Goal: Transaction & Acquisition: Book appointment/travel/reservation

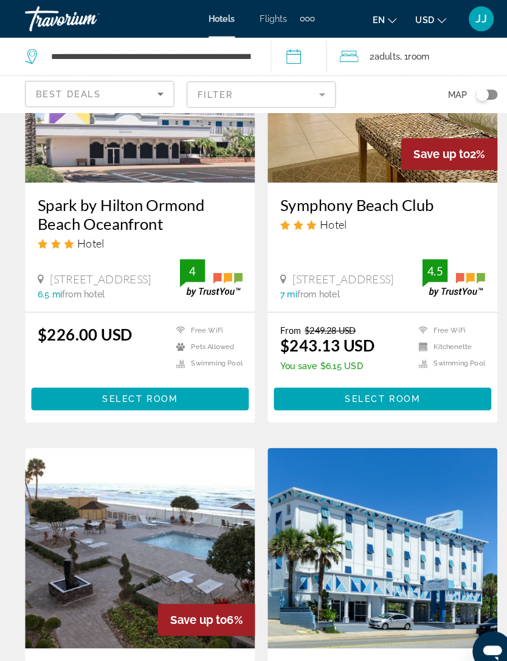
scroll to position [638, 0]
click at [187, 386] on span "Main content" at bounding box center [135, 387] width 211 height 29
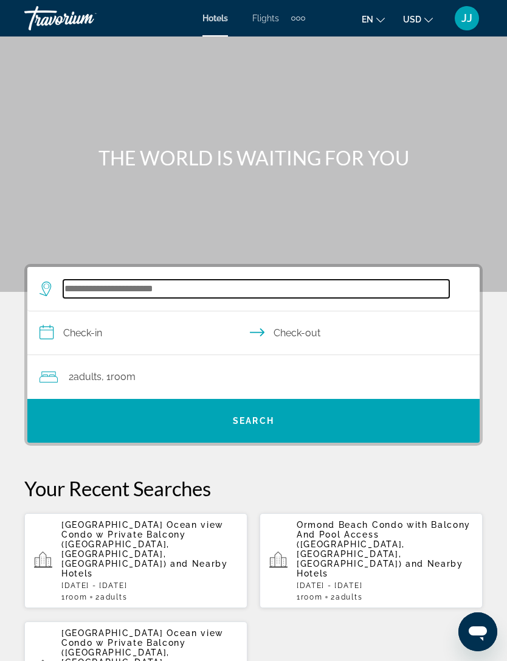
click at [157, 291] on input "Search widget" at bounding box center [256, 289] width 386 height 18
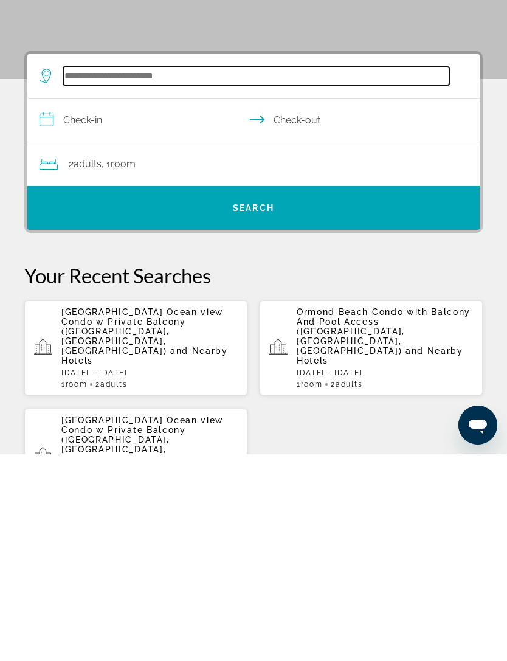
scroll to position [18, 0]
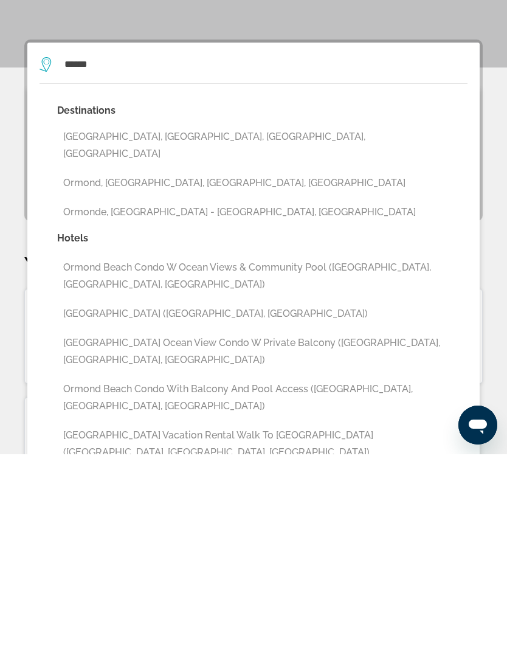
click at [397, 584] on button "Ormond Beach Condo with Balcony And Pool Access ([GEOGRAPHIC_DATA], [GEOGRAPHIC…" at bounding box center [262, 604] width 410 height 40
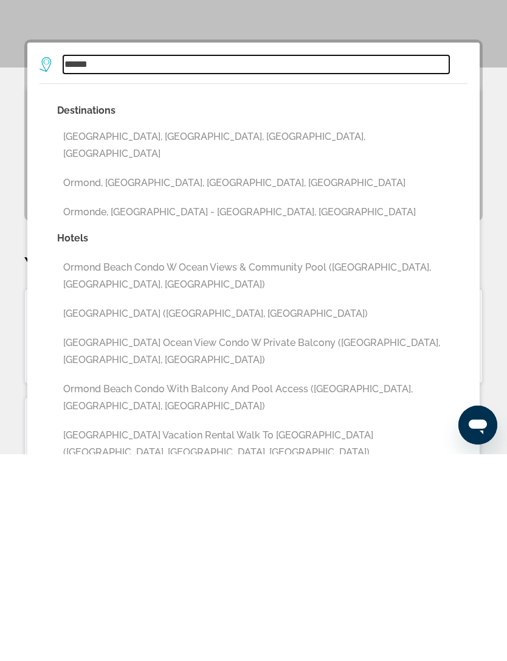
type input "**********"
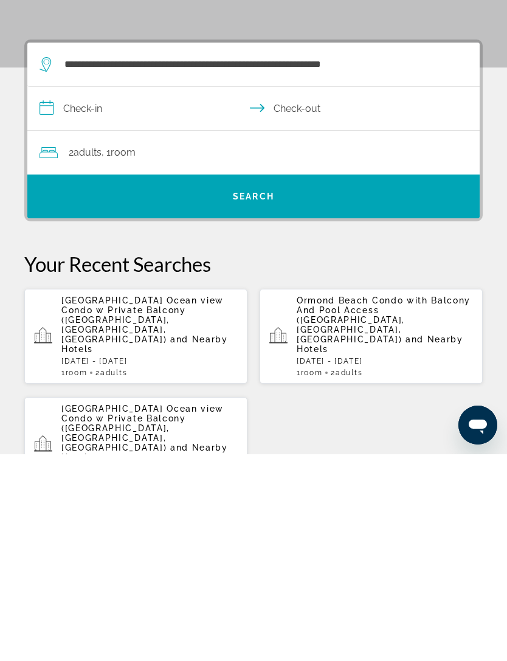
click at [116, 294] on input "**********" at bounding box center [255, 317] width 457 height 47
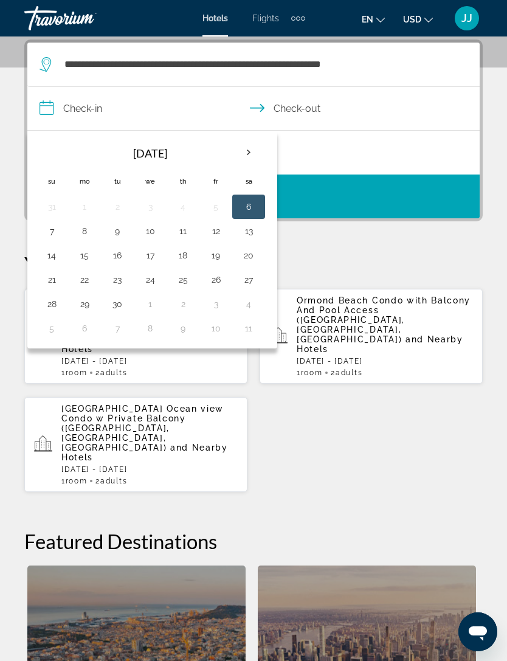
click at [223, 262] on button "19" at bounding box center [215, 255] width 19 height 17
click at [92, 287] on button "22" at bounding box center [84, 279] width 19 height 17
type input "**********"
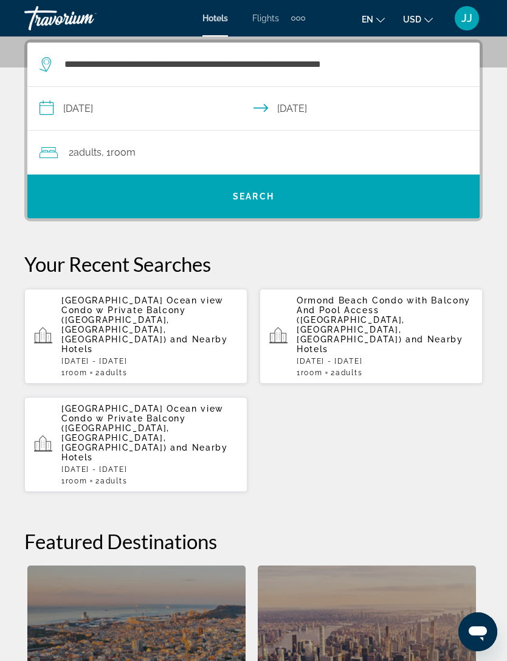
click at [58, 153] on div "2 Adult Adults , 1 Room rooms" at bounding box center [260, 152] width 440 height 17
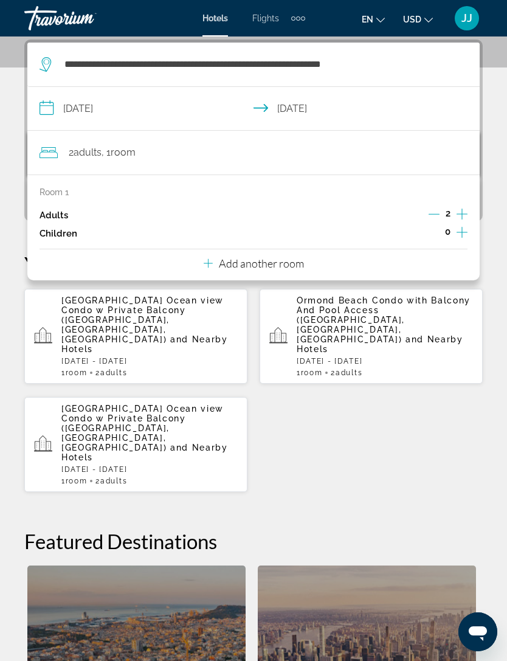
click at [132, 150] on span "Room" at bounding box center [123, 153] width 25 height 12
click at [119, 155] on span "Room" at bounding box center [123, 153] width 25 height 12
click at [72, 161] on div "2 Adult Adults , 1 Room rooms" at bounding box center [260, 153] width 440 height 44
click at [150, 154] on div "2 Adult Adults , 1 Room rooms" at bounding box center [260, 152] width 440 height 17
click at [71, 204] on div "Room 1 Adults 2 Children 0" at bounding box center [254, 214] width 428 height 55
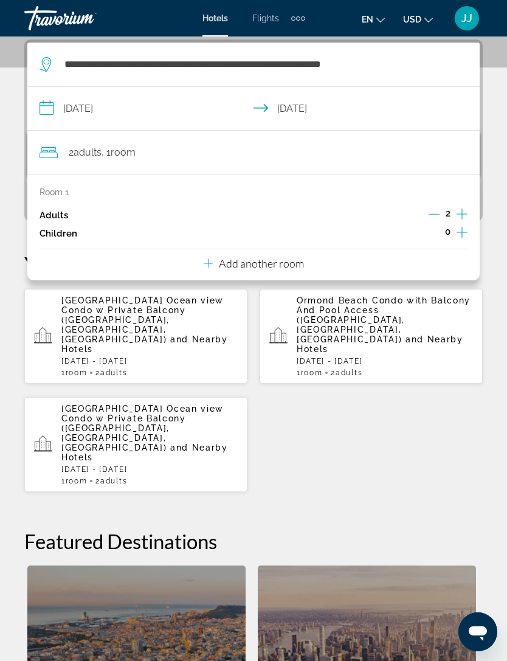
click at [70, 206] on div "Adults 2" at bounding box center [254, 215] width 428 height 18
click at [369, 407] on div "[GEOGRAPHIC_DATA] Ocean view Condo w Private Balcony ([GEOGRAPHIC_DATA], [GEOGR…" at bounding box center [253, 390] width 458 height 204
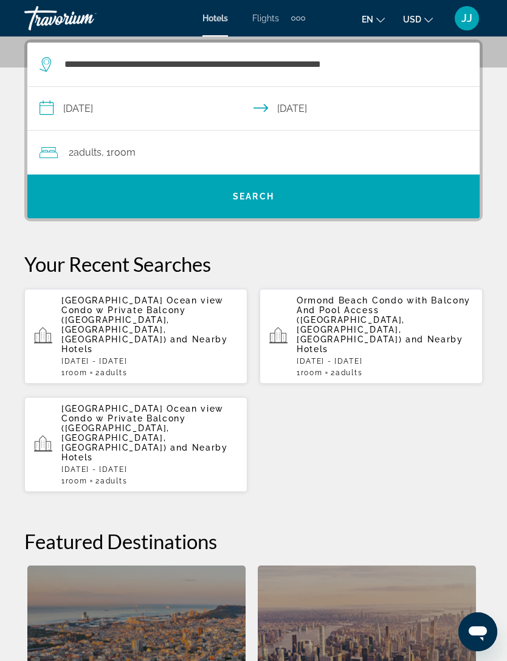
click at [349, 194] on span "Search widget" at bounding box center [253, 196] width 452 height 29
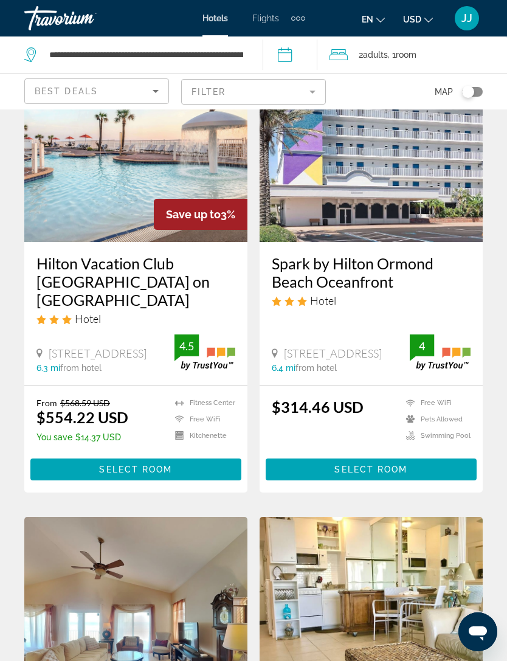
scroll to position [561, 0]
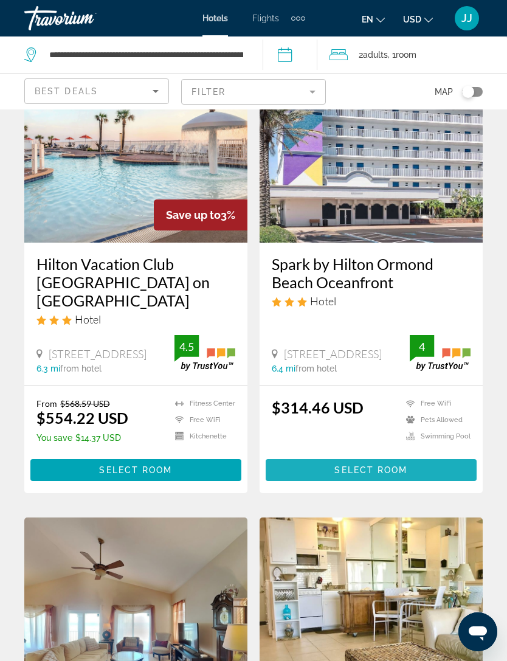
click at [438, 464] on span "Main content" at bounding box center [371, 469] width 211 height 29
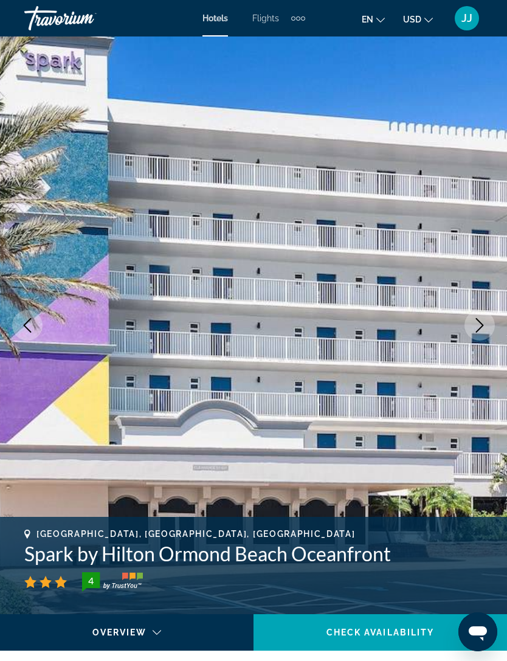
click at [483, 323] on icon "Next image" at bounding box center [479, 325] width 15 height 15
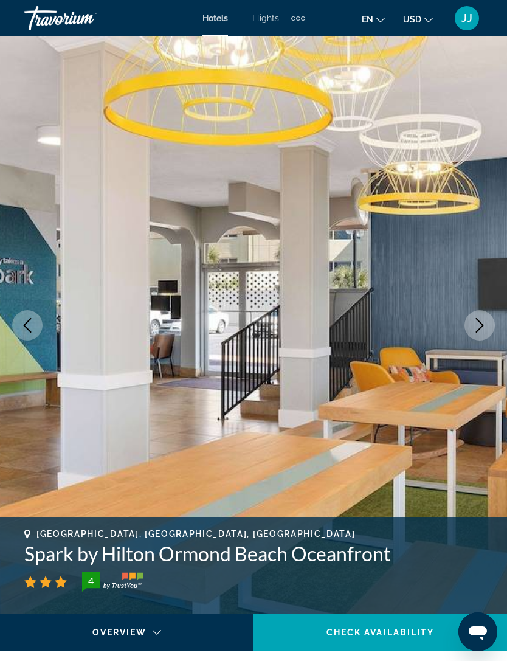
click at [489, 323] on button "Next image" at bounding box center [479, 325] width 30 height 30
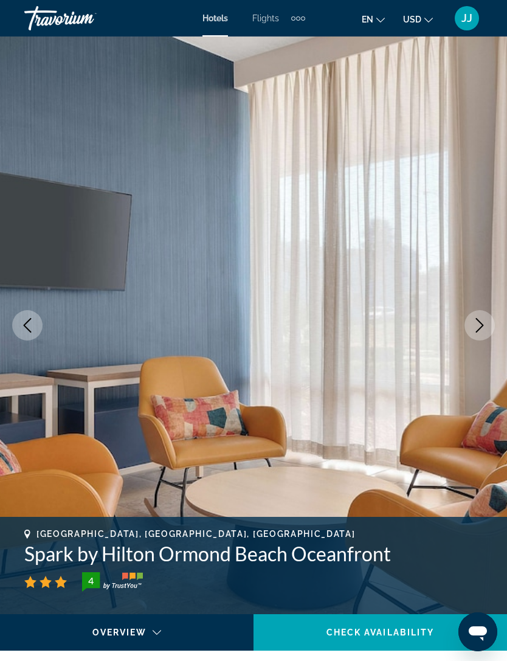
click at [486, 326] on icon "Next image" at bounding box center [479, 325] width 15 height 15
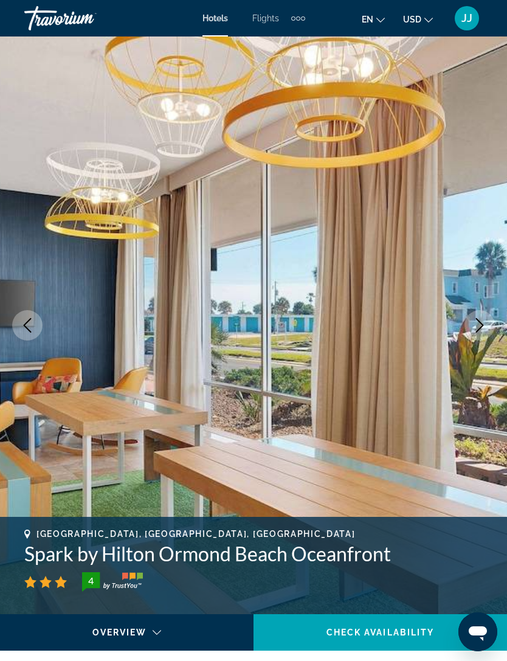
click at [494, 260] on img "Main content" at bounding box center [253, 325] width 507 height 578
click at [485, 278] on img "Main content" at bounding box center [253, 325] width 507 height 578
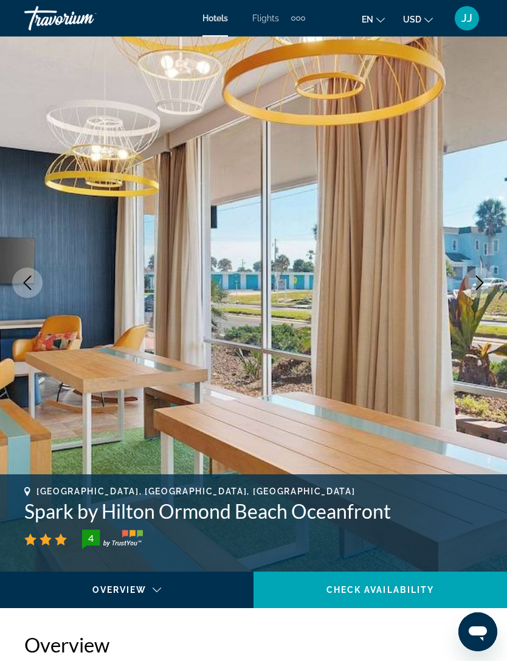
scroll to position [41, 0]
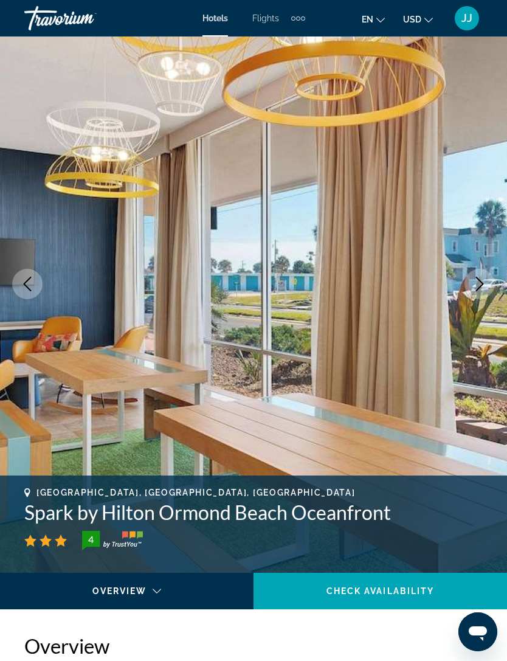
click at [492, 243] on img "Main content" at bounding box center [253, 284] width 507 height 578
click at [486, 258] on img "Main content" at bounding box center [253, 284] width 507 height 578
click at [495, 283] on img "Main content" at bounding box center [253, 284] width 507 height 578
click at [482, 286] on icon "Next image" at bounding box center [479, 284] width 15 height 15
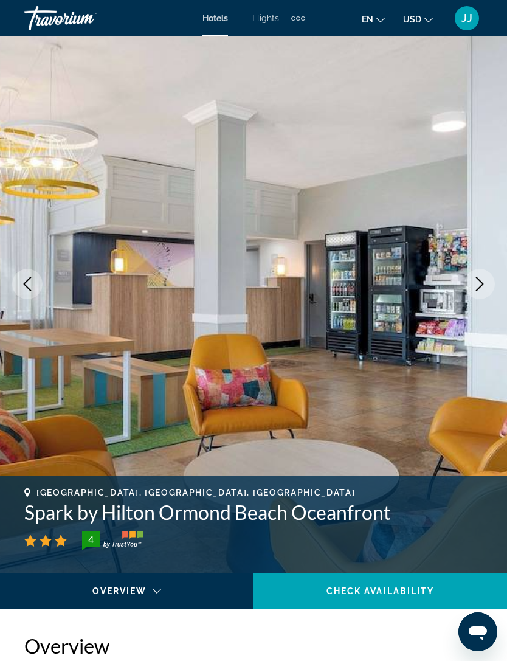
click at [480, 278] on icon "Next image" at bounding box center [479, 284] width 15 height 15
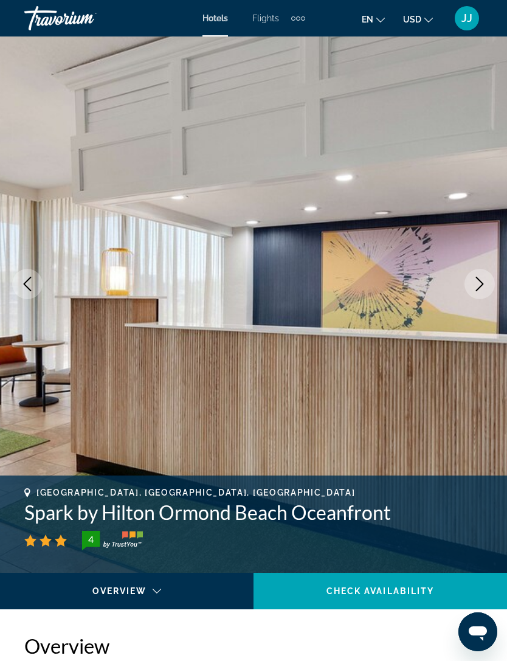
click at [486, 288] on icon "Next image" at bounding box center [479, 284] width 15 height 15
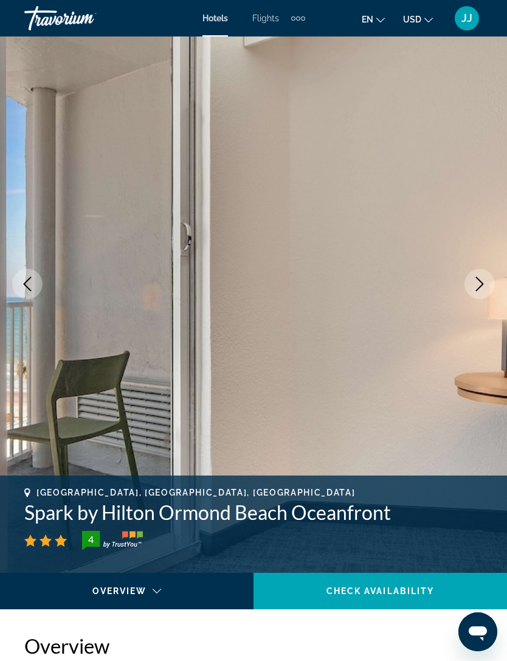
click at [486, 279] on icon "Next image" at bounding box center [479, 284] width 15 height 15
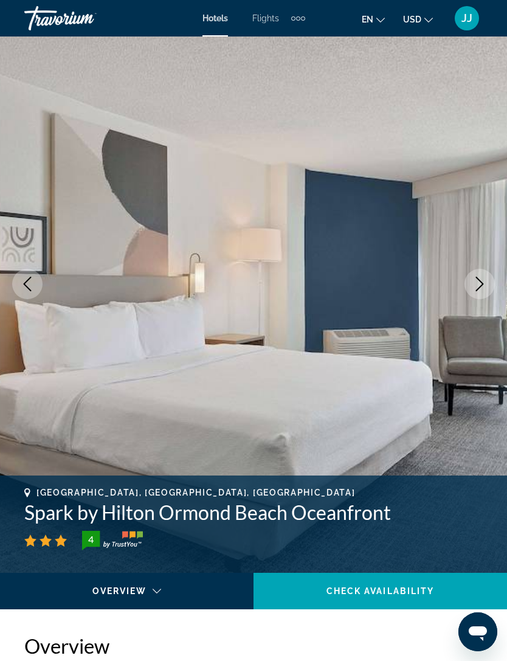
click at [486, 289] on icon "Next image" at bounding box center [479, 284] width 15 height 15
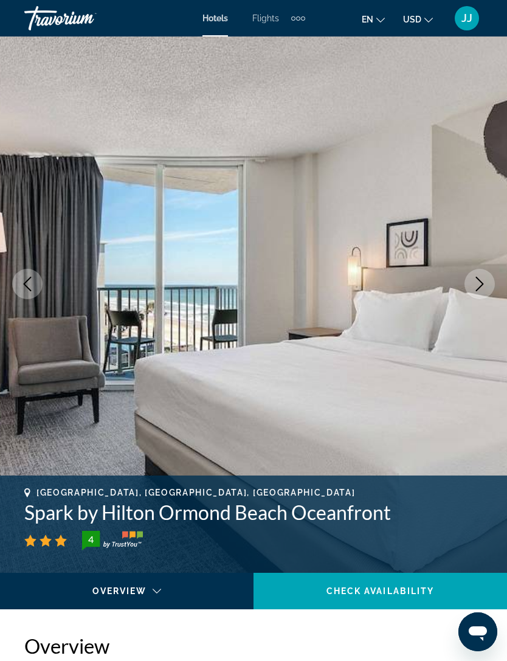
click at [483, 286] on icon "Next image" at bounding box center [479, 284] width 15 height 15
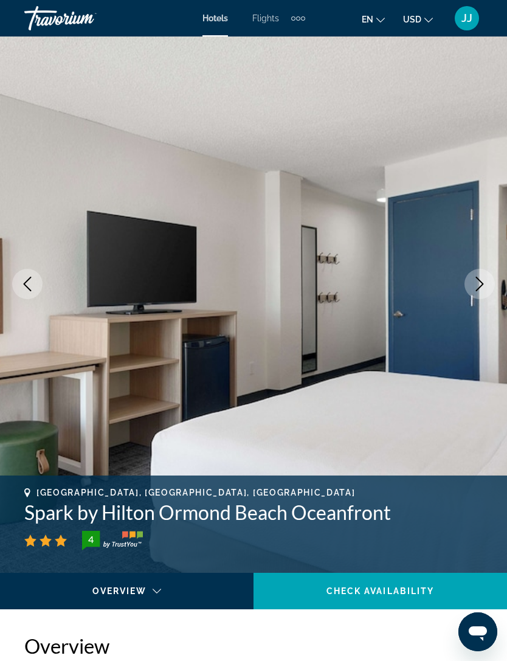
click at [488, 284] on button "Next image" at bounding box center [479, 284] width 30 height 30
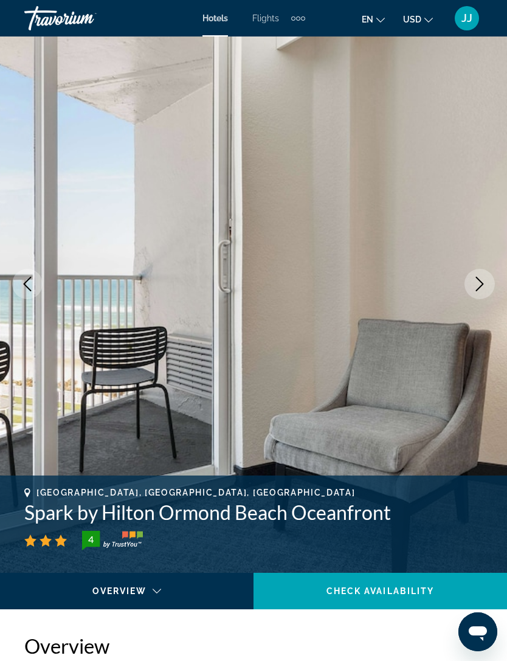
click at [483, 288] on icon "Next image" at bounding box center [479, 284] width 15 height 15
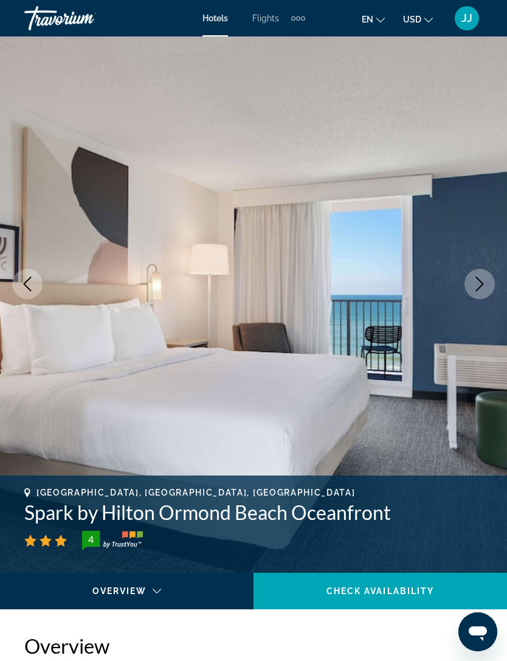
click at [482, 283] on icon "Next image" at bounding box center [479, 284] width 15 height 15
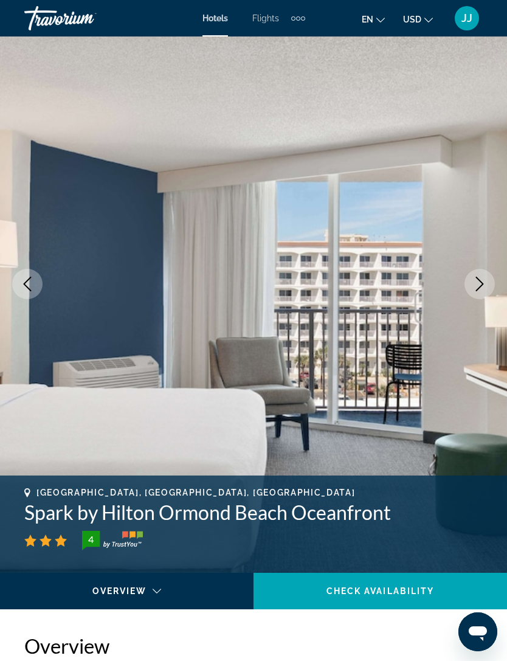
click at [489, 280] on button "Next image" at bounding box center [479, 284] width 30 height 30
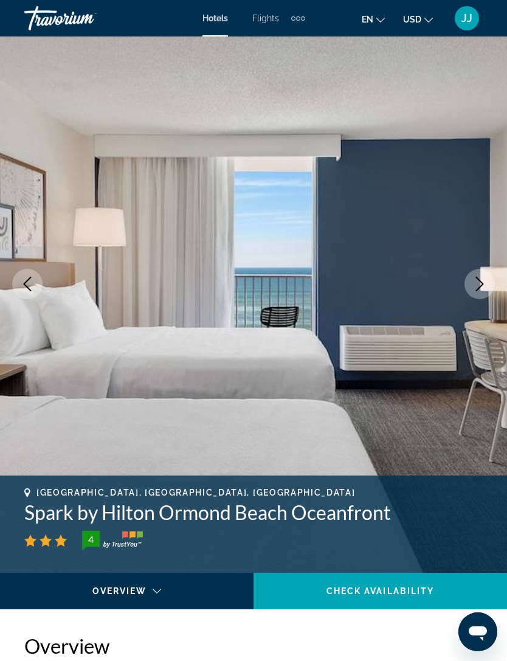
click at [481, 282] on icon "Next image" at bounding box center [480, 284] width 8 height 15
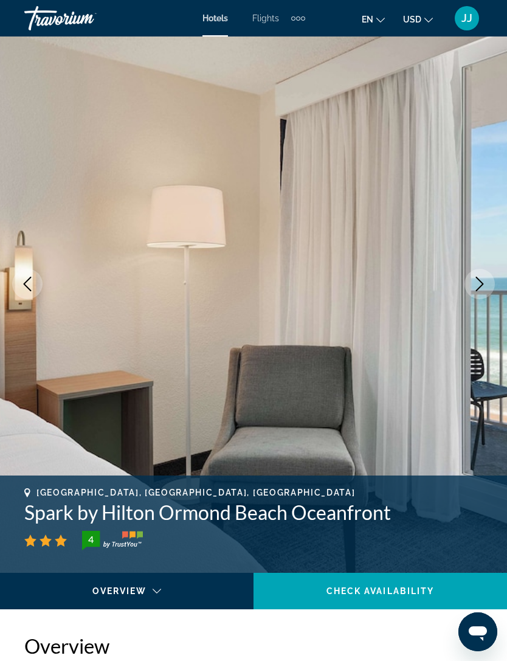
click at [488, 283] on button "Next image" at bounding box center [479, 284] width 30 height 30
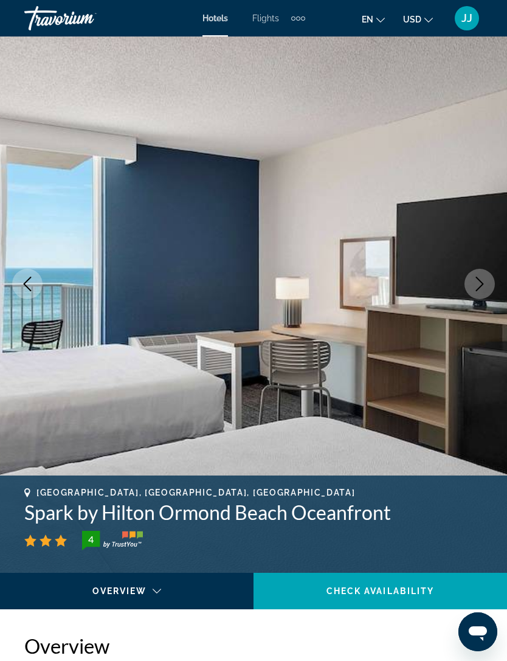
click at [486, 283] on icon "Next image" at bounding box center [479, 284] width 15 height 15
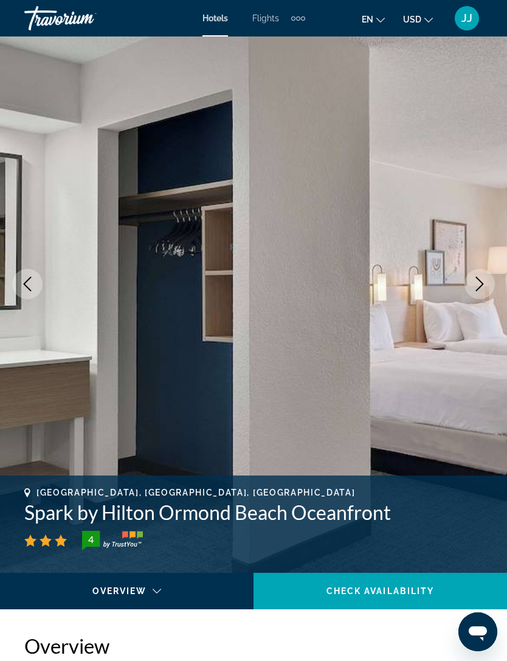
click at [487, 289] on button "Next image" at bounding box center [479, 284] width 30 height 30
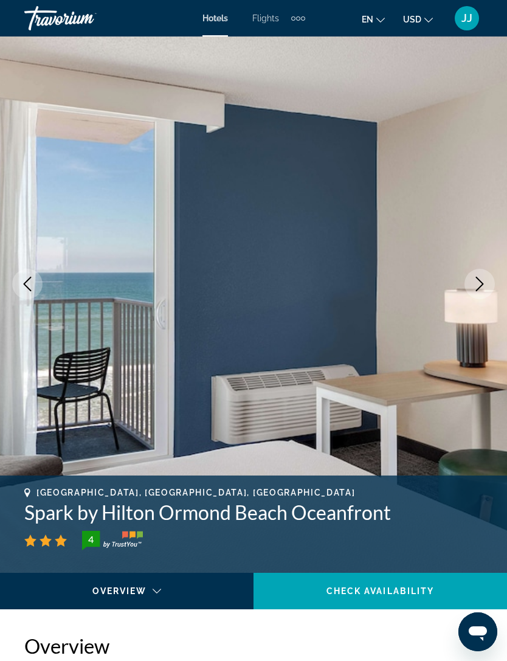
click at [486, 279] on icon "Next image" at bounding box center [479, 284] width 15 height 15
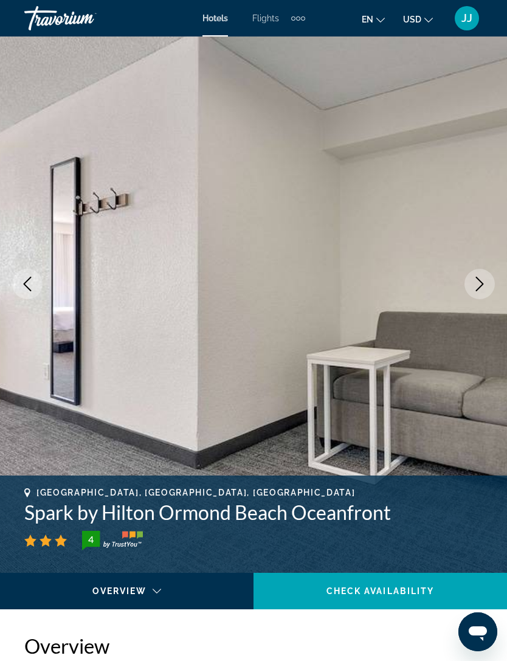
click at [485, 286] on icon "Next image" at bounding box center [479, 284] width 15 height 15
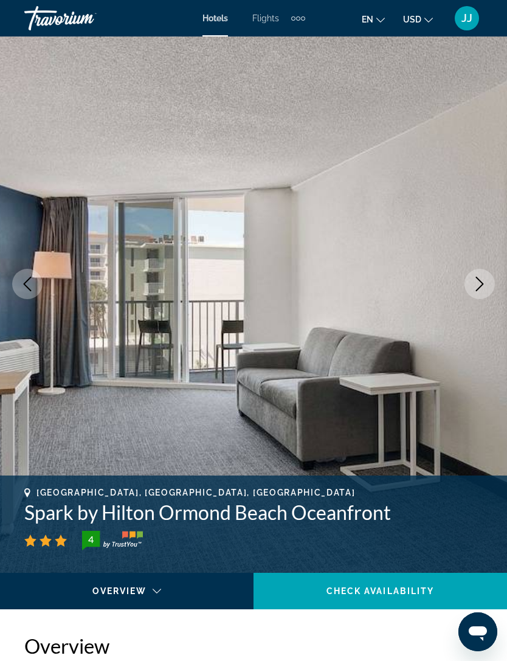
click at [492, 291] on button "Next image" at bounding box center [479, 284] width 30 height 30
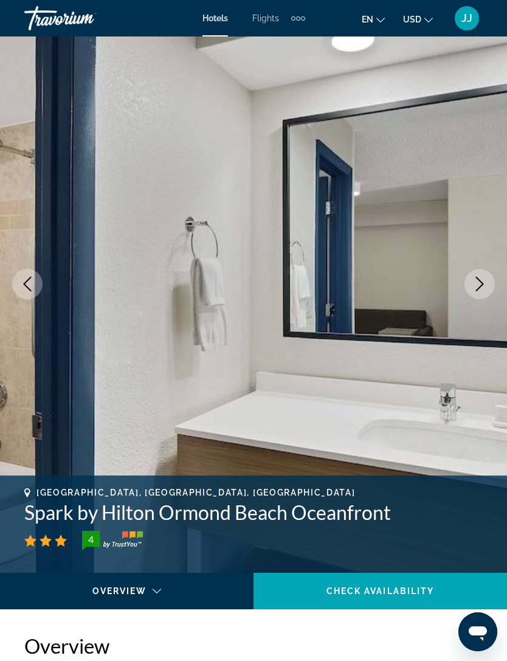
click at [490, 281] on button "Next image" at bounding box center [479, 284] width 30 height 30
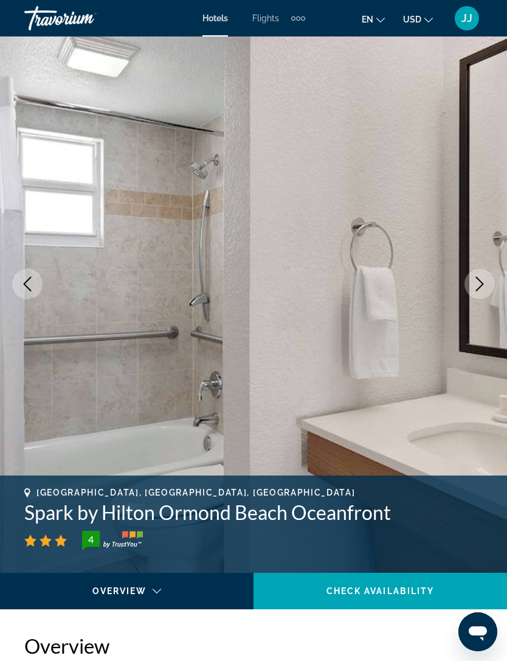
click at [490, 281] on button "Next image" at bounding box center [479, 284] width 30 height 30
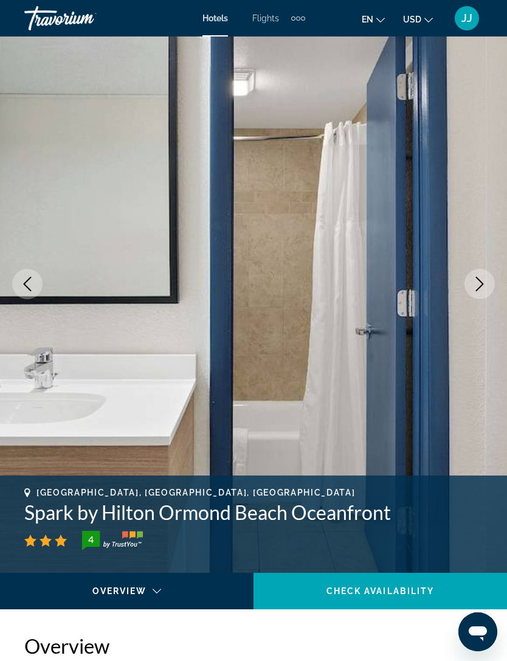
click at [481, 278] on icon "Next image" at bounding box center [479, 284] width 15 height 15
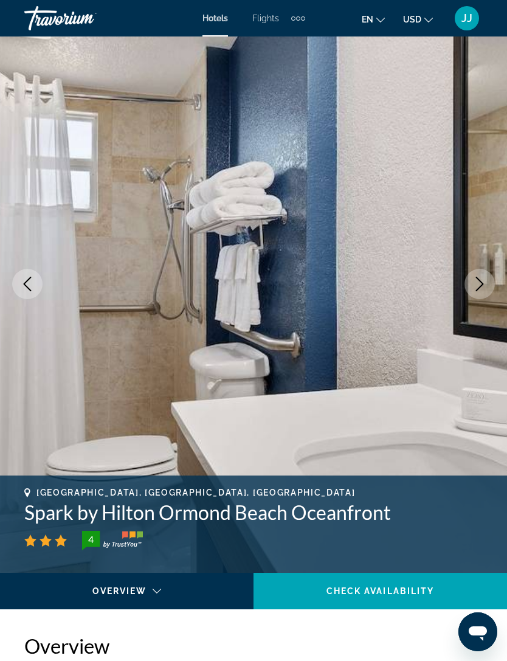
click at [492, 283] on button "Next image" at bounding box center [479, 284] width 30 height 30
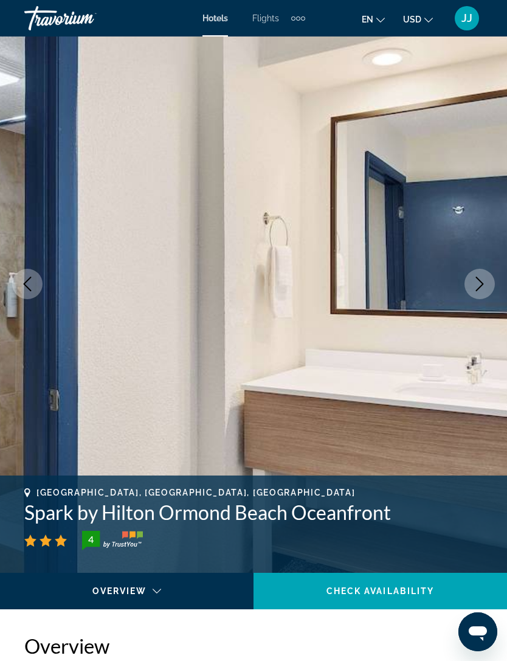
click at [482, 278] on icon "Next image" at bounding box center [479, 284] width 15 height 15
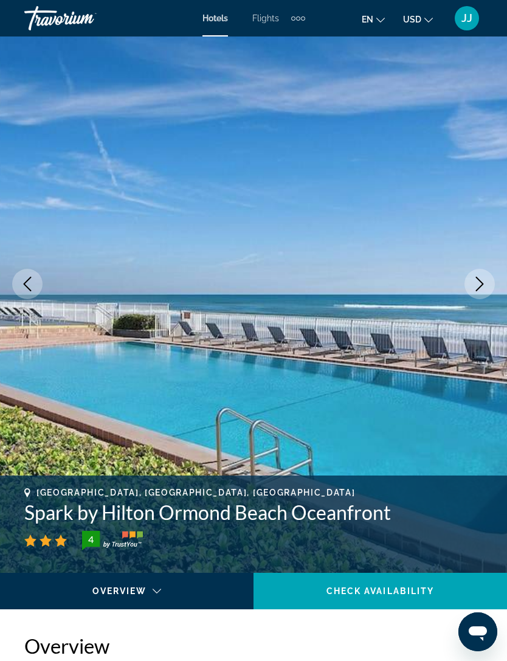
click at [494, 281] on button "Next image" at bounding box center [479, 284] width 30 height 30
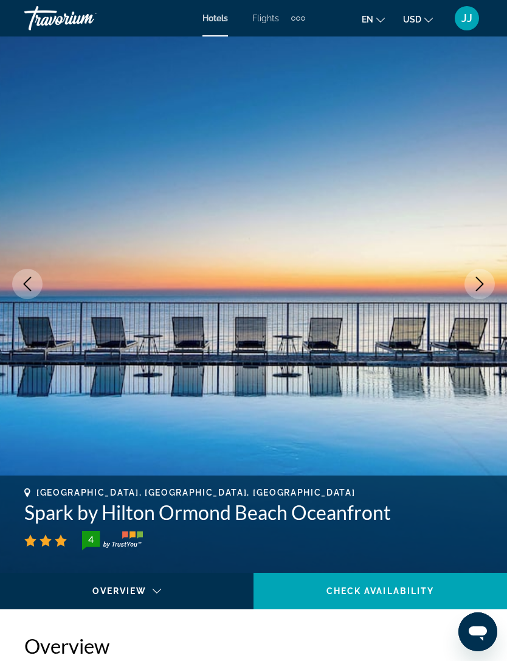
click at [484, 279] on icon "Next image" at bounding box center [479, 284] width 15 height 15
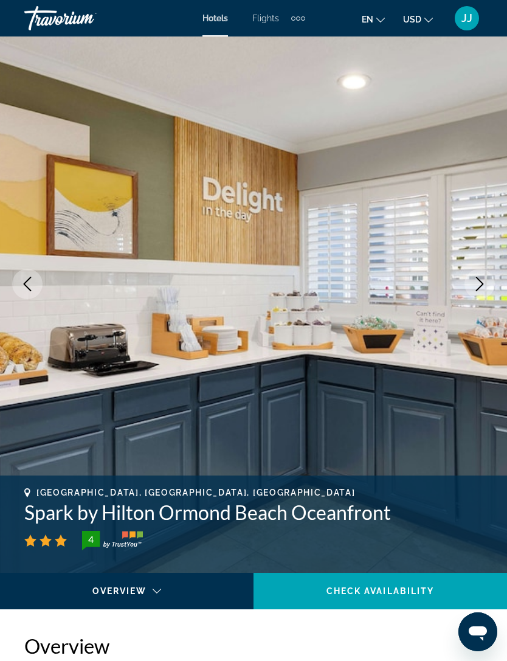
click at [488, 278] on button "Next image" at bounding box center [479, 284] width 30 height 30
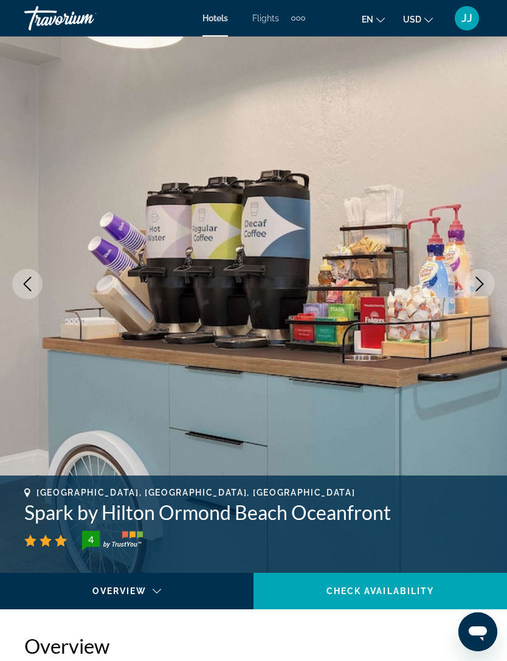
click at [492, 281] on button "Next image" at bounding box center [479, 284] width 30 height 30
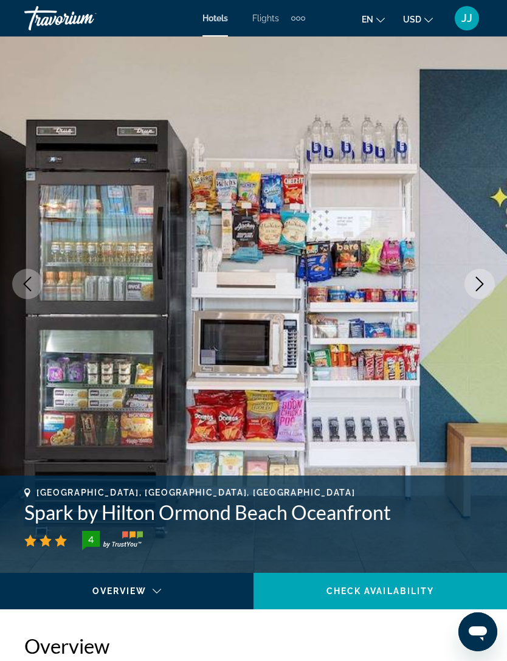
click at [493, 272] on img "Main content" at bounding box center [253, 284] width 507 height 578
click at [484, 286] on icon "Next image" at bounding box center [479, 284] width 15 height 15
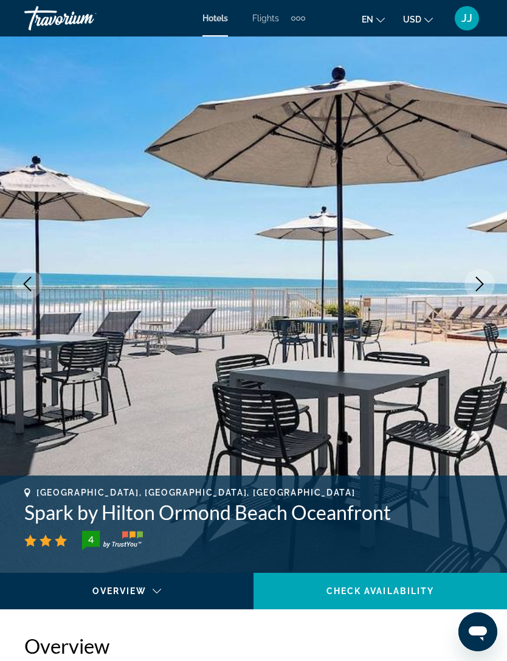
click at [489, 284] on button "Next image" at bounding box center [479, 284] width 30 height 30
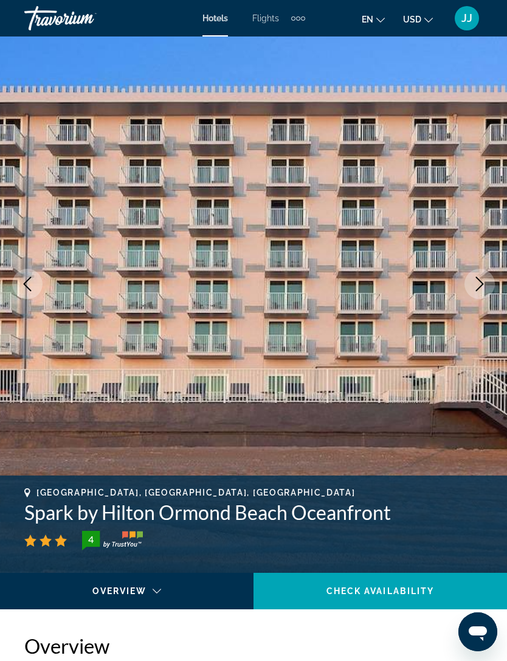
click at [489, 279] on button "Next image" at bounding box center [479, 284] width 30 height 30
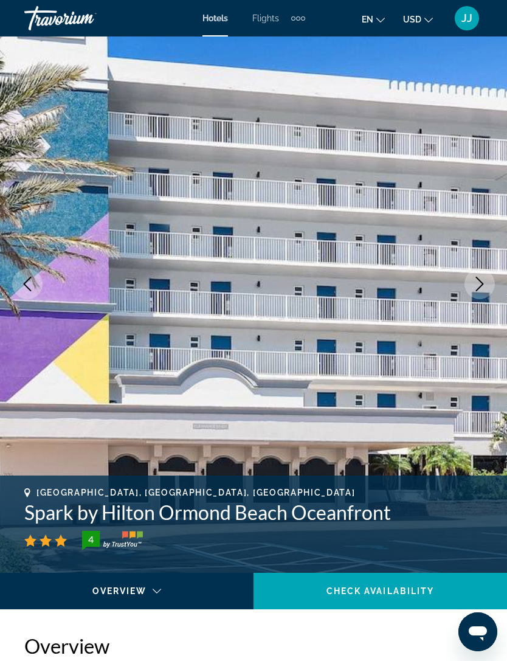
click at [491, 279] on button "Next image" at bounding box center [479, 284] width 30 height 30
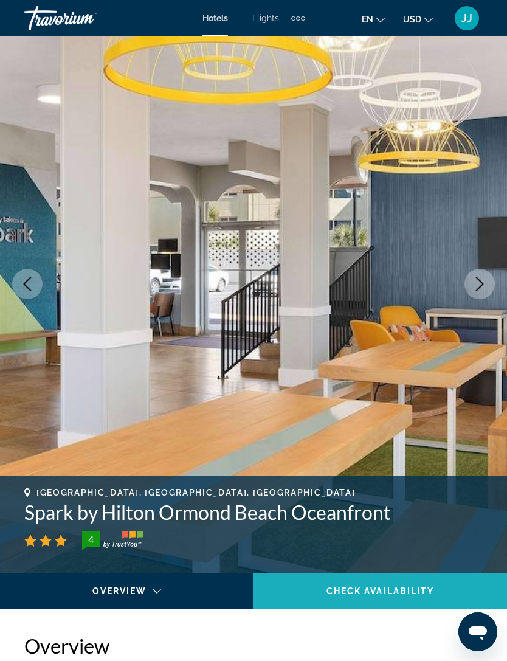
click at [414, 588] on span "Check Availability" at bounding box center [380, 591] width 108 height 10
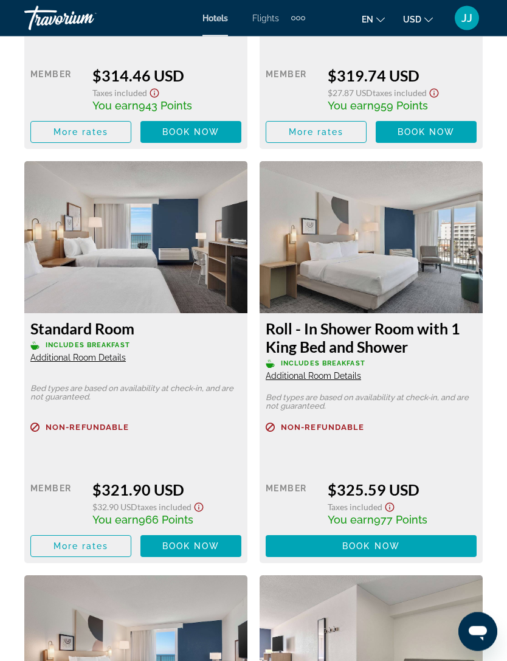
scroll to position [2812, 0]
click at [450, 258] on img "Main content" at bounding box center [371, 237] width 223 height 152
click at [439, 251] on img "Main content" at bounding box center [371, 237] width 223 height 152
click at [451, 271] on img "Main content" at bounding box center [371, 237] width 223 height 152
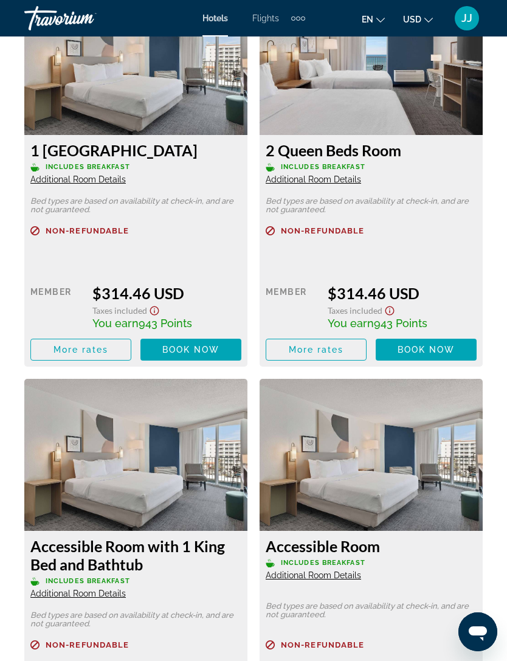
scroll to position [2180, 0]
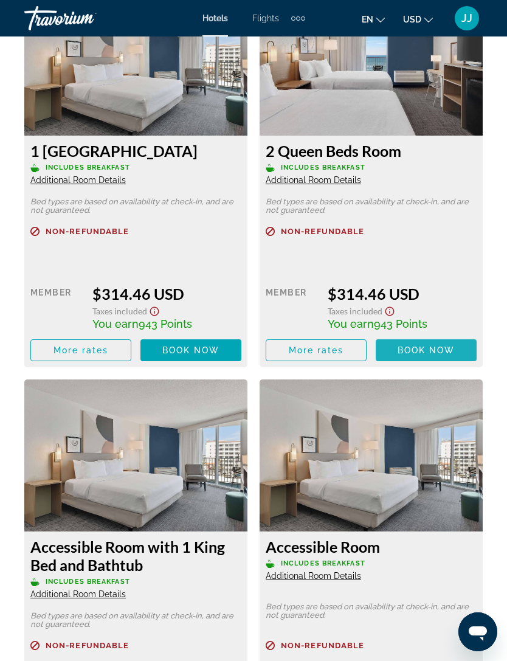
click at [448, 352] on span "Book now" at bounding box center [427, 350] width 58 height 10
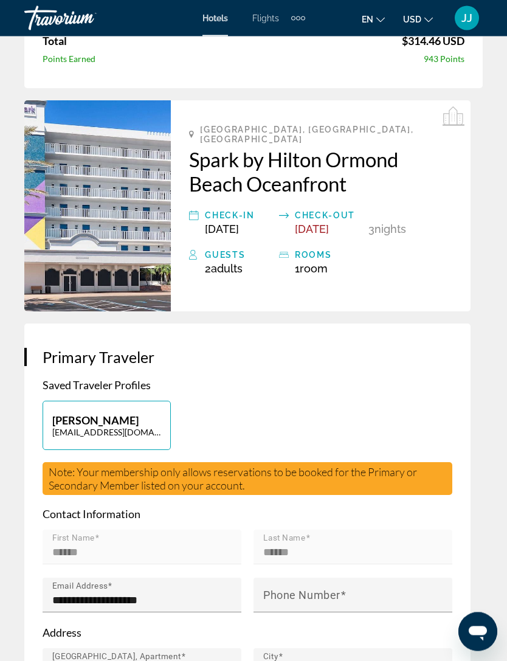
scroll to position [241, 0]
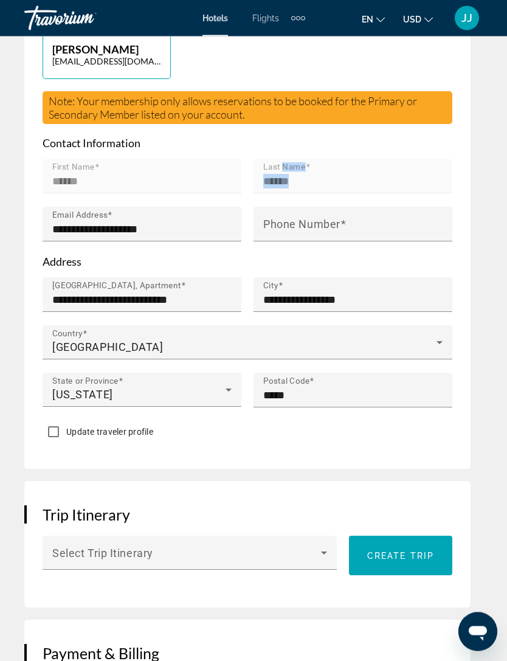
scroll to position [612, 0]
click at [330, 545] on icon "Main content" at bounding box center [324, 552] width 15 height 15
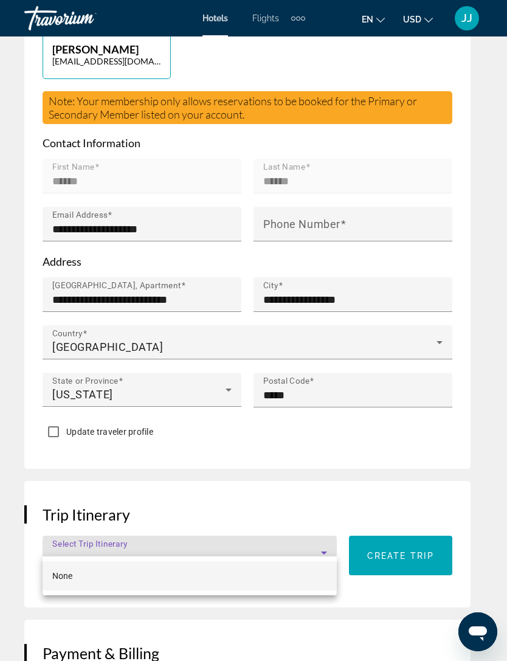
click at [334, 539] on div at bounding box center [253, 330] width 507 height 661
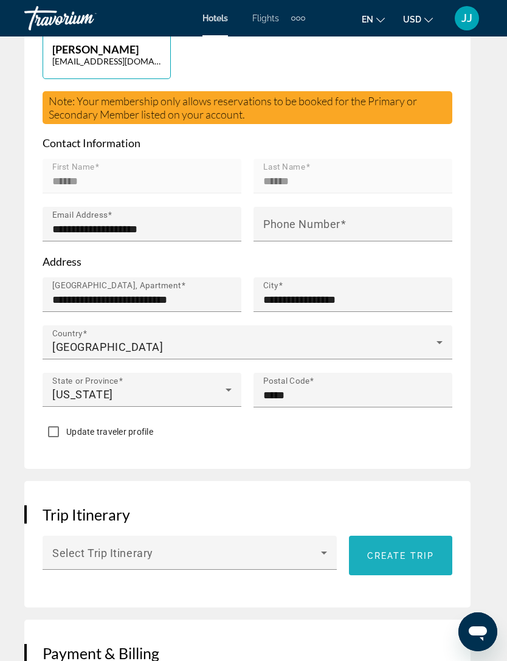
click at [420, 548] on span "Main content" at bounding box center [400, 555] width 103 height 29
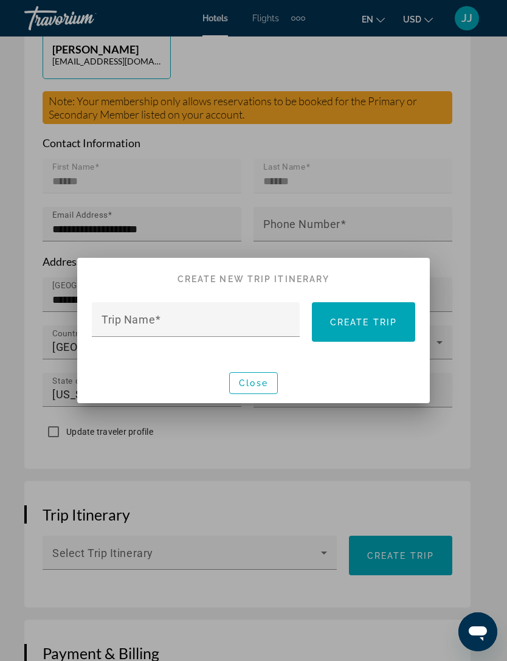
click at [158, 324] on span at bounding box center [158, 319] width 6 height 13
click at [158, 324] on input "Trip Name" at bounding box center [200, 324] width 196 height 15
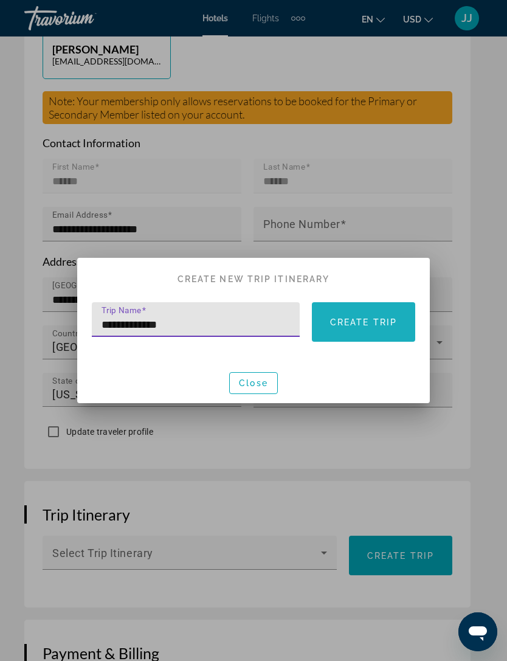
type input "**********"
click at [380, 323] on span "Create trip" at bounding box center [363, 322] width 67 height 10
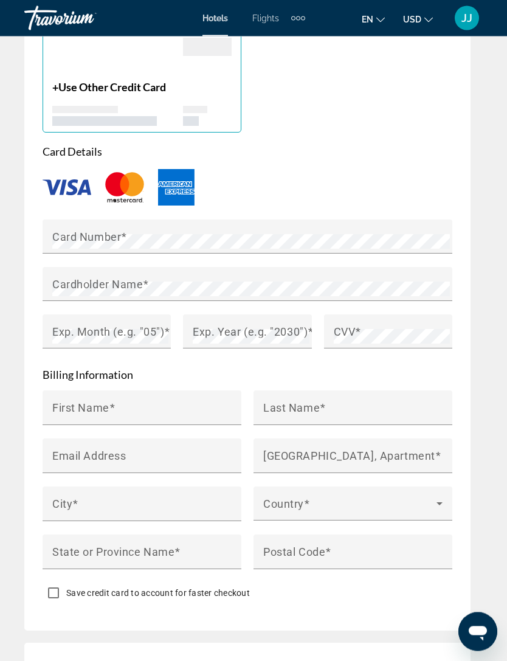
scroll to position [1296, 0]
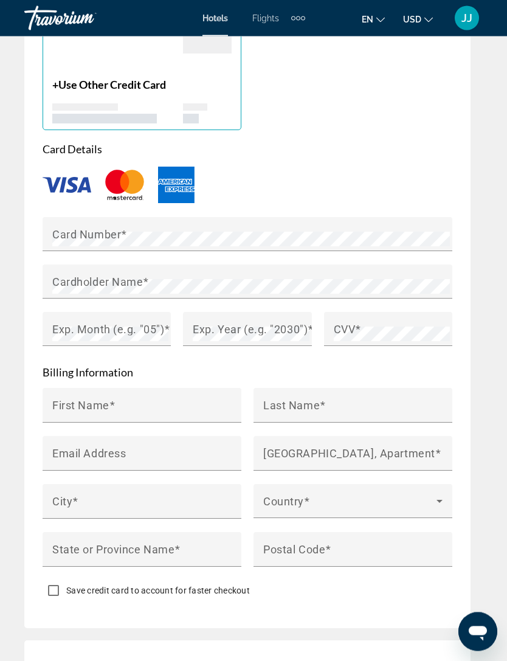
click at [131, 404] on input "First Name" at bounding box center [145, 411] width 187 height 15
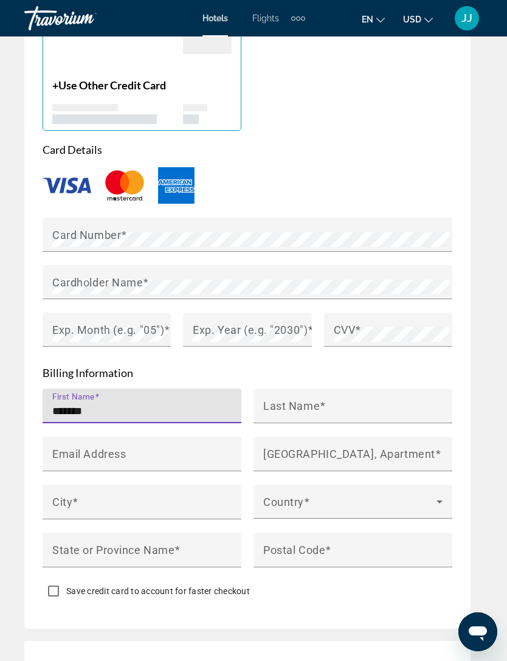
scroll to position [1294, 0]
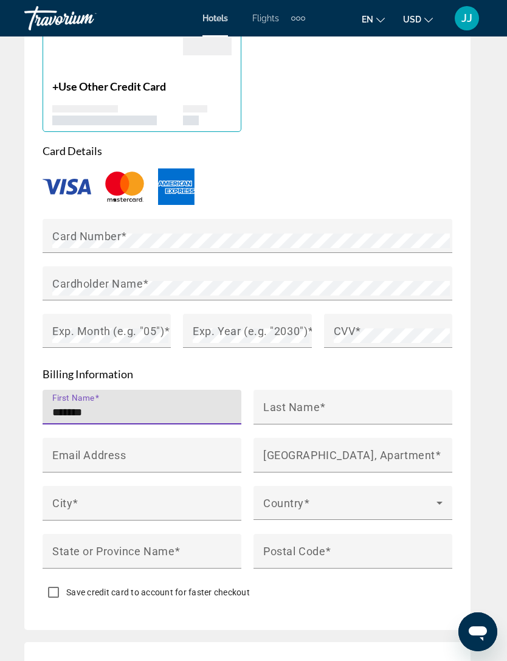
type input "******"
click at [340, 405] on input "Last Name" at bounding box center [356, 412] width 187 height 15
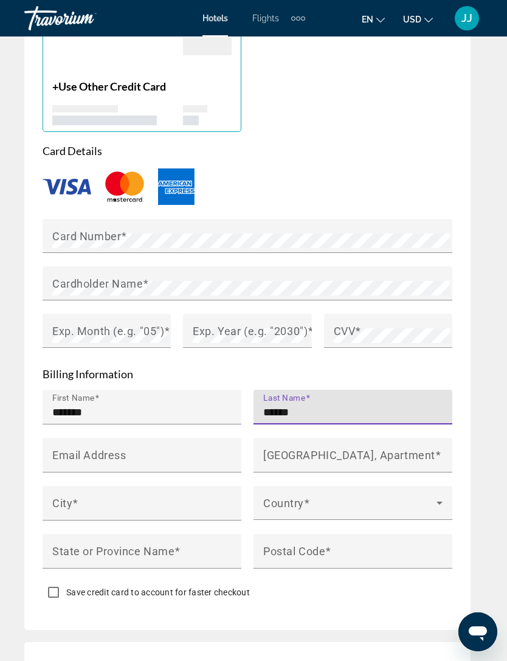
type input "******"
click at [149, 453] on input "Email Address" at bounding box center [145, 460] width 187 height 15
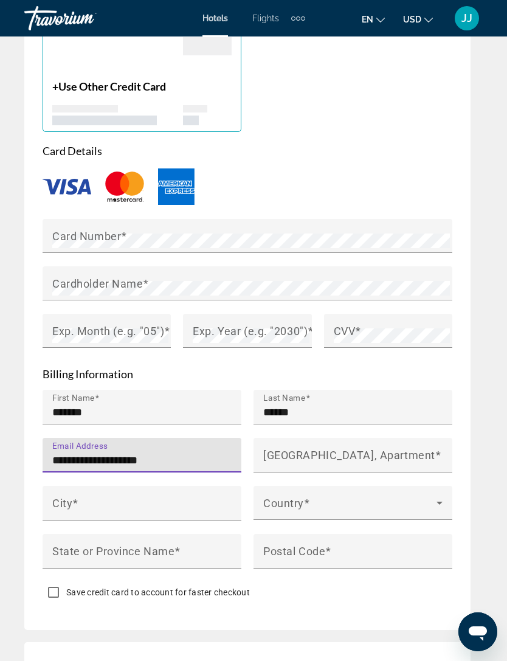
type input "**********"
click at [354, 448] on mat-label "[GEOGRAPHIC_DATA], Apartment" at bounding box center [349, 454] width 172 height 13
click at [354, 453] on input "[GEOGRAPHIC_DATA], Apartment" at bounding box center [356, 460] width 187 height 15
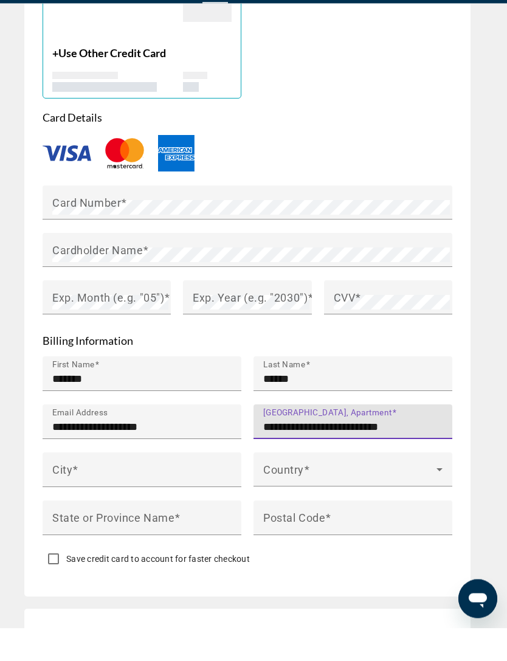
type input "**********"
click at [135, 501] on input "City" at bounding box center [145, 508] width 187 height 15
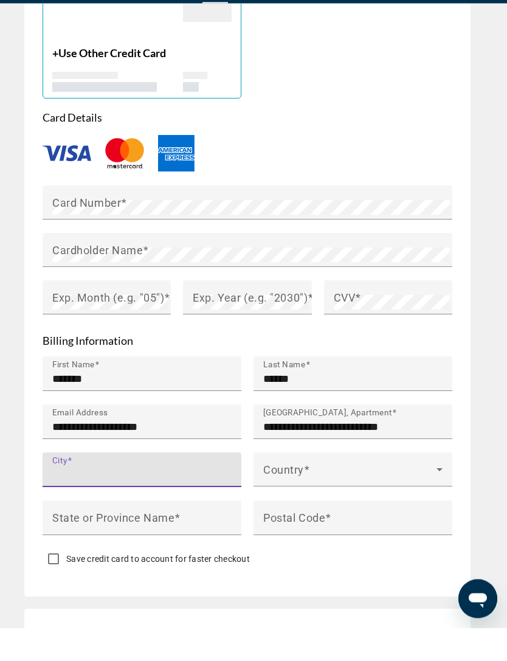
scroll to position [1334, 0]
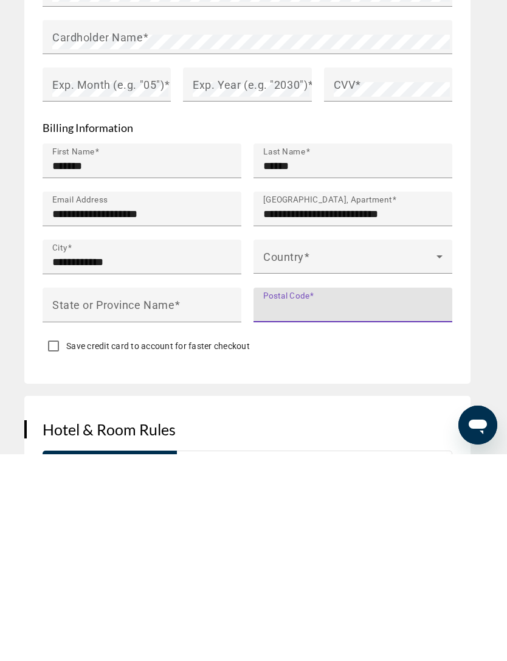
click at [153, 461] on input "**********" at bounding box center [145, 468] width 187 height 15
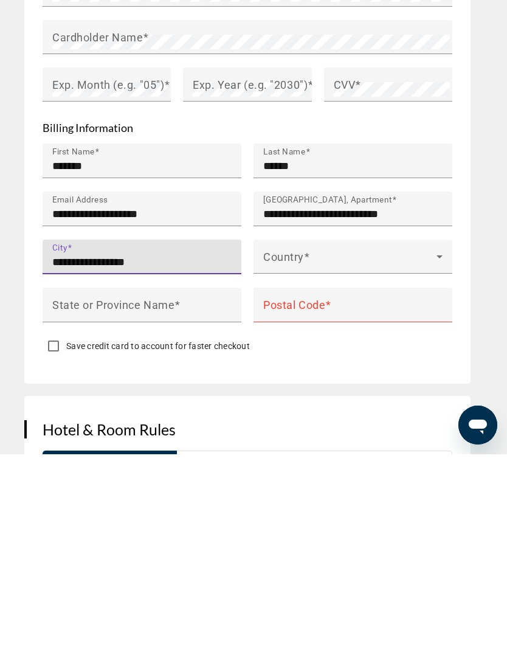
type input "**********"
click at [445, 456] on icon "Main content" at bounding box center [439, 463] width 15 height 15
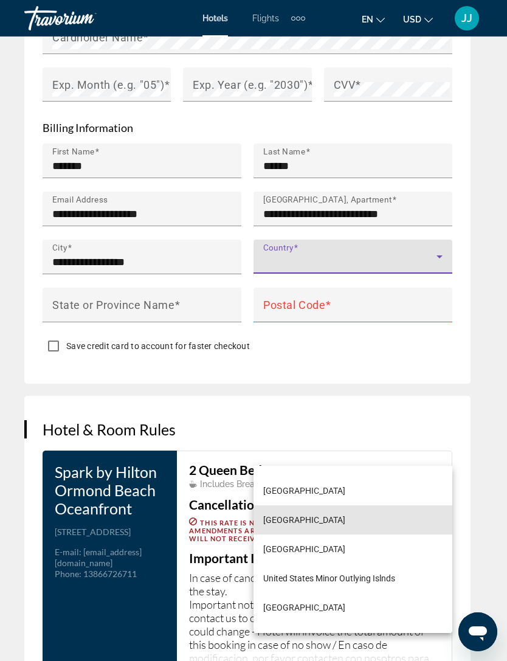
scroll to position [7006, 0]
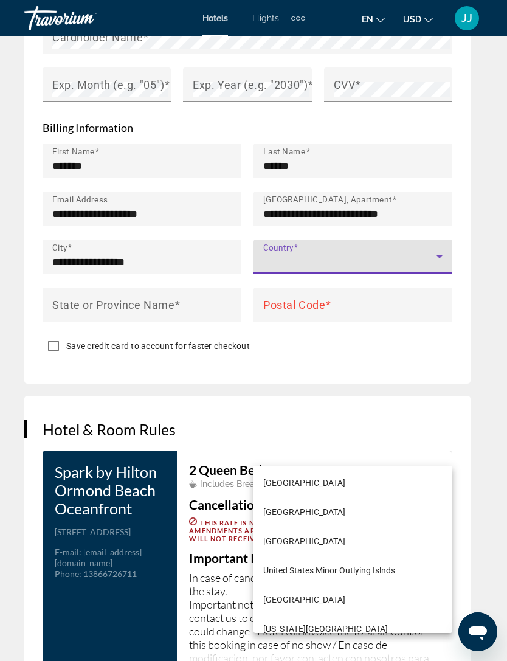
click at [345, 540] on span "[GEOGRAPHIC_DATA]" at bounding box center [304, 541] width 82 height 15
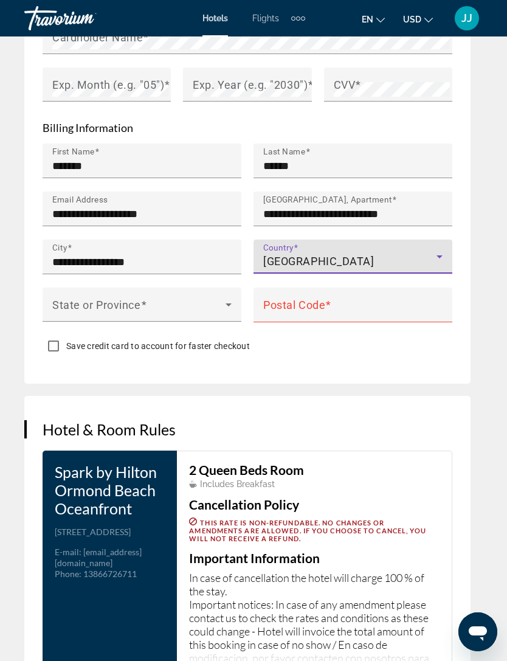
click at [234, 297] on icon "Main content" at bounding box center [228, 304] width 15 height 15
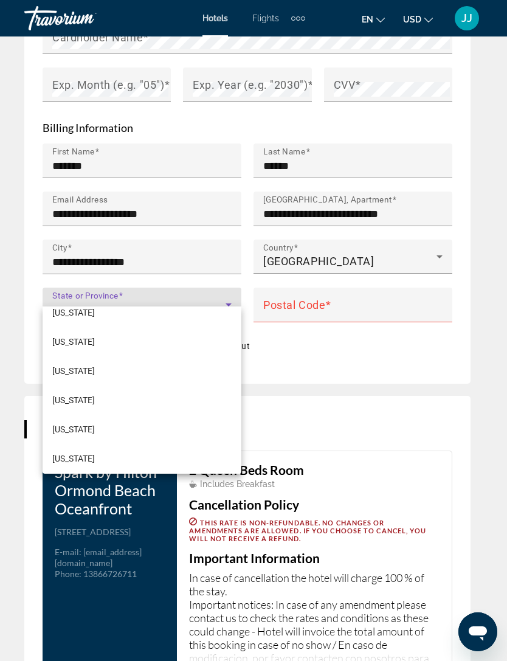
scroll to position [159, 0]
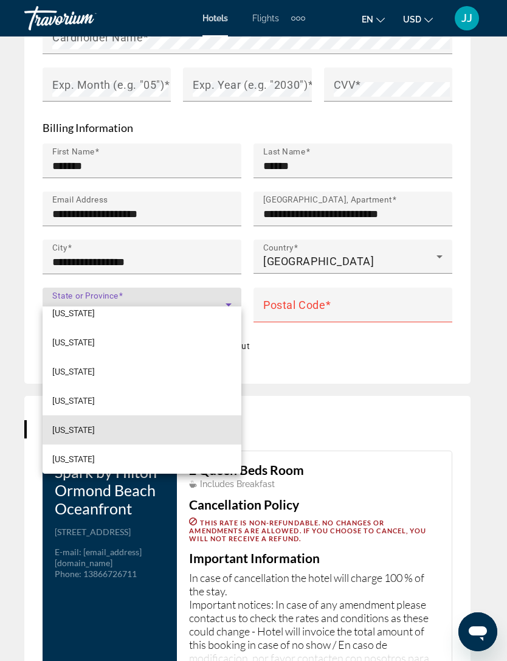
click at [111, 441] on mat-option "[US_STATE]" at bounding box center [142, 429] width 199 height 29
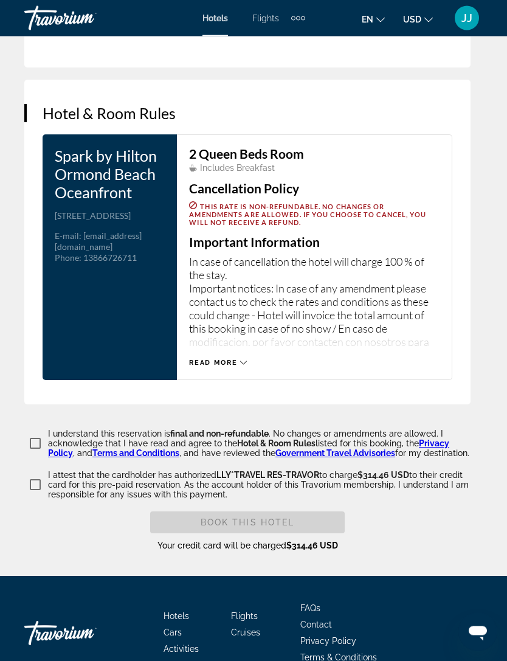
scroll to position [1876, 0]
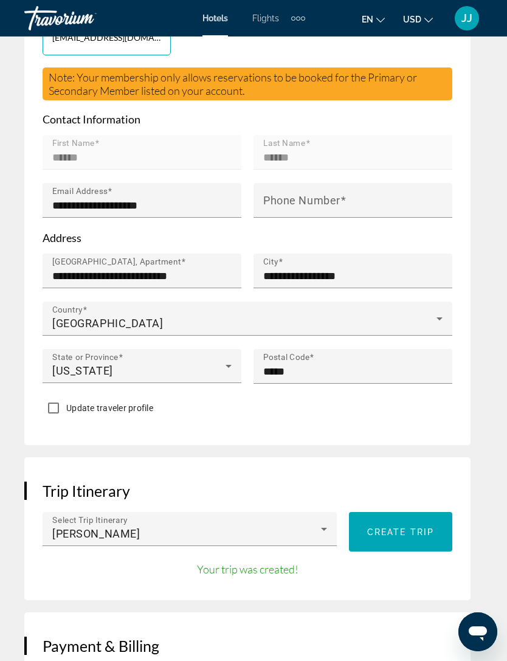
scroll to position [633, 0]
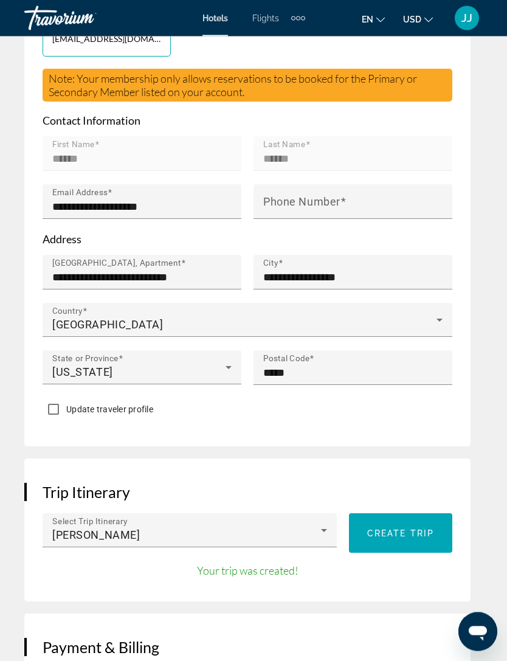
click at [339, 196] on mat-label "Phone Number" at bounding box center [301, 202] width 77 height 13
click at [339, 200] on input "Phone Number" at bounding box center [356, 207] width 187 height 15
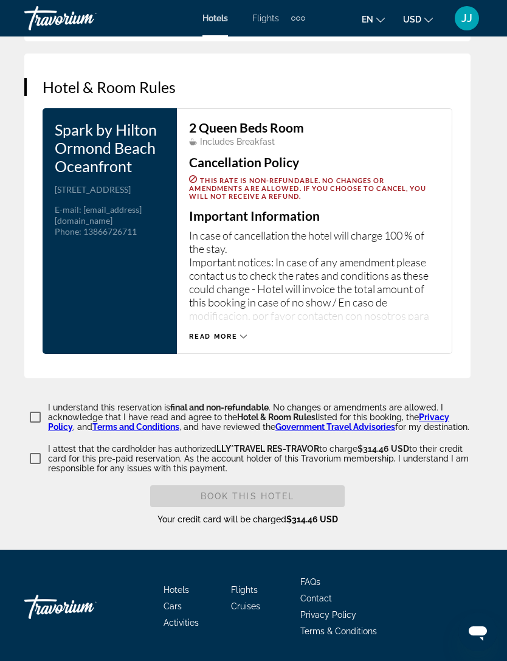
scroll to position [1882, 0]
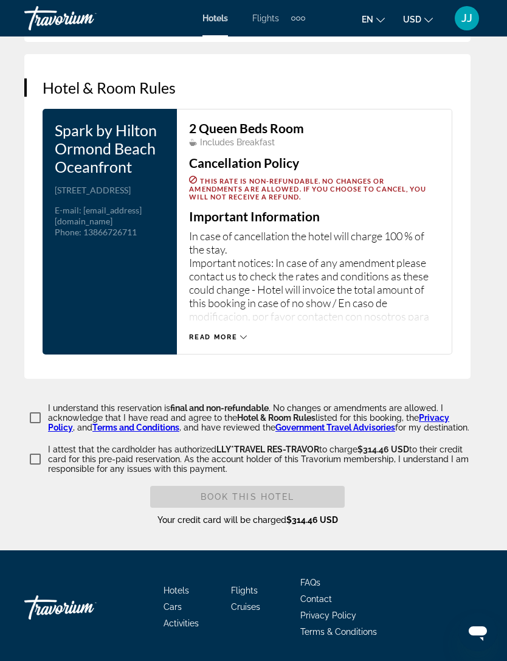
type input "**********"
click at [240, 334] on icon "Main content" at bounding box center [243, 337] width 7 height 7
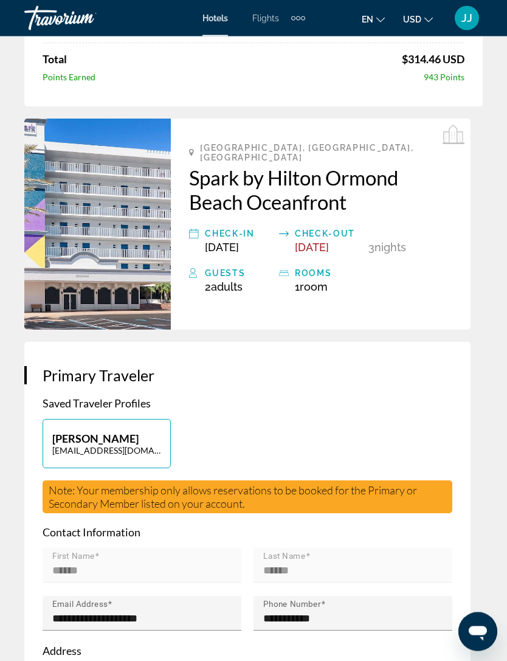
scroll to position [0, 0]
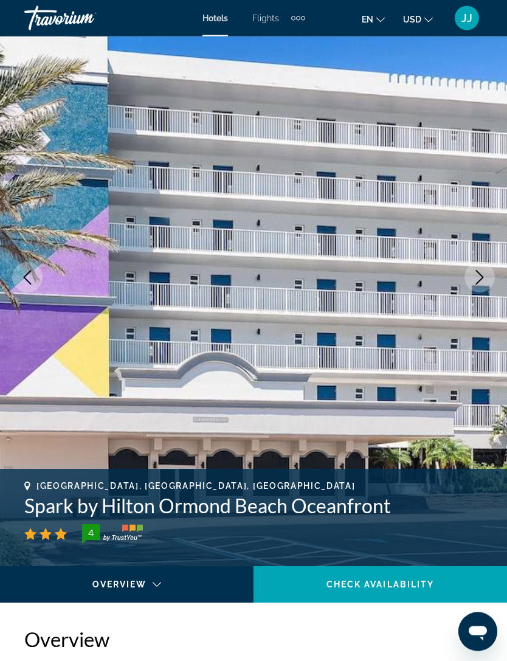
scroll to position [43, 0]
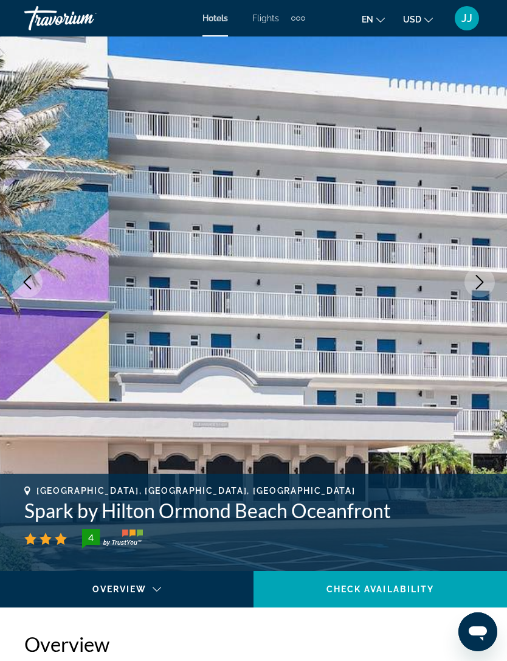
click at [504, 287] on img "Main content" at bounding box center [253, 282] width 507 height 578
click at [483, 290] on button "Next image" at bounding box center [479, 282] width 30 height 30
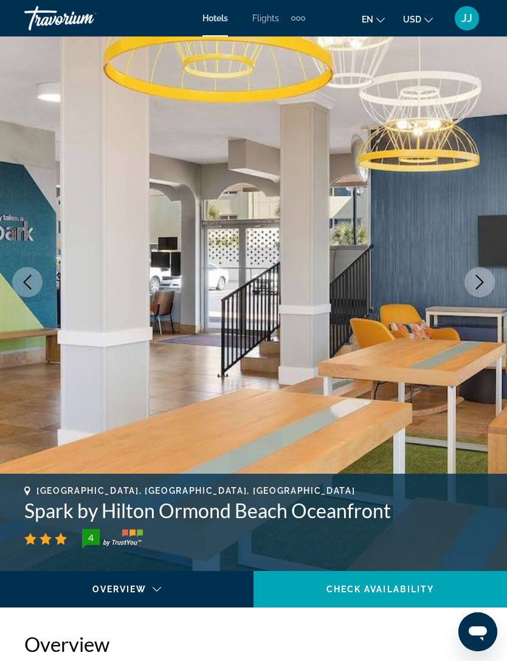
click at [484, 272] on button "Next image" at bounding box center [479, 282] width 30 height 30
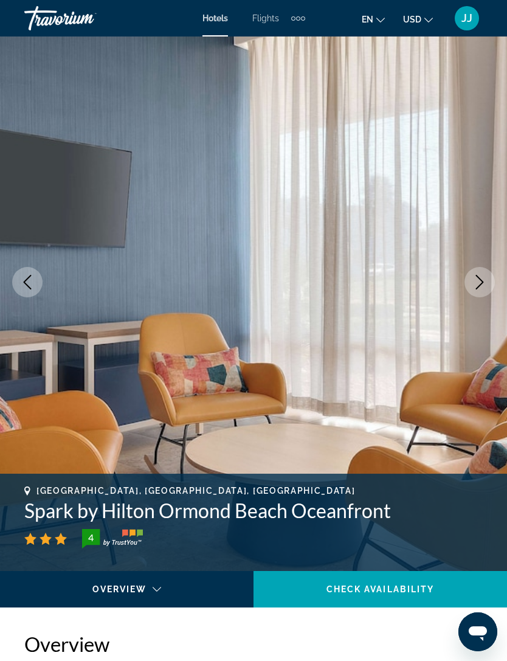
click at [481, 289] on button "Next image" at bounding box center [479, 282] width 30 height 30
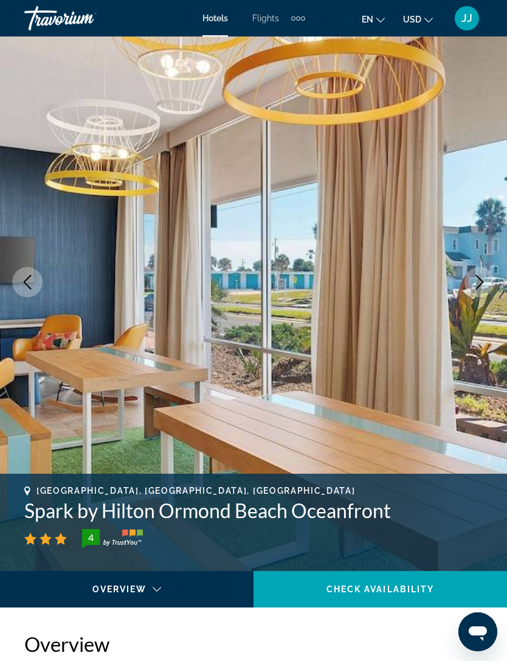
click at [483, 280] on icon "Next image" at bounding box center [479, 282] width 15 height 15
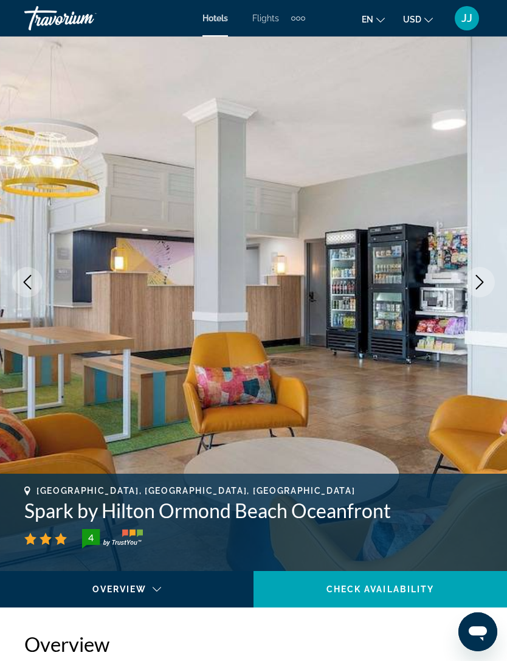
click at [483, 283] on icon "Next image" at bounding box center [479, 282] width 15 height 15
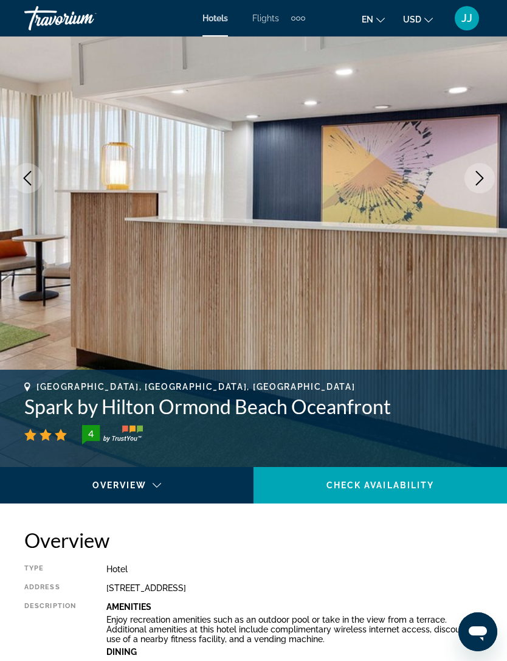
scroll to position [0, 0]
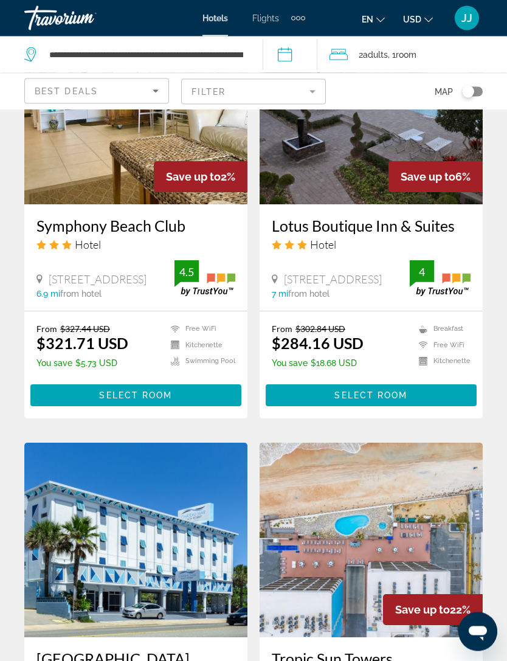
scroll to position [1485, 0]
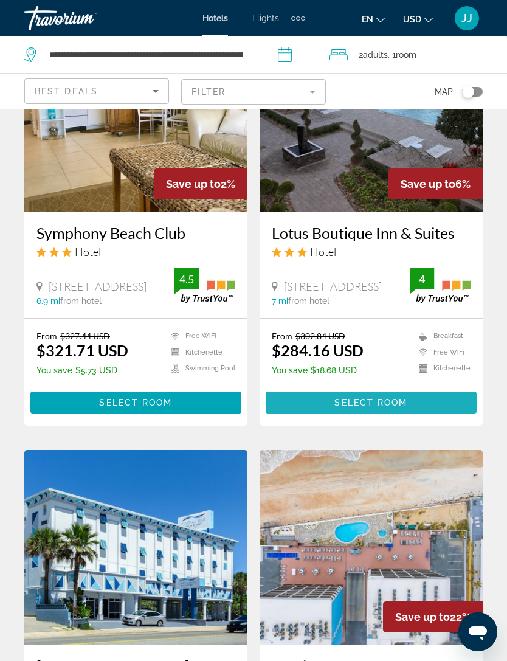
click at [452, 403] on span "Main content" at bounding box center [371, 402] width 211 height 29
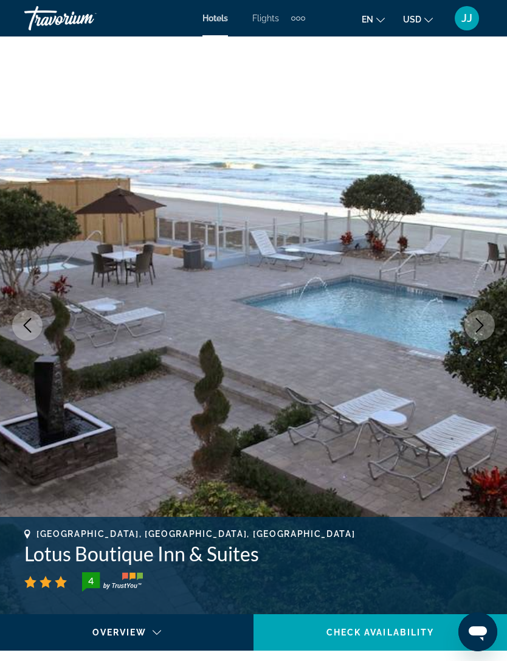
click at [479, 323] on icon "Next image" at bounding box center [479, 325] width 15 height 15
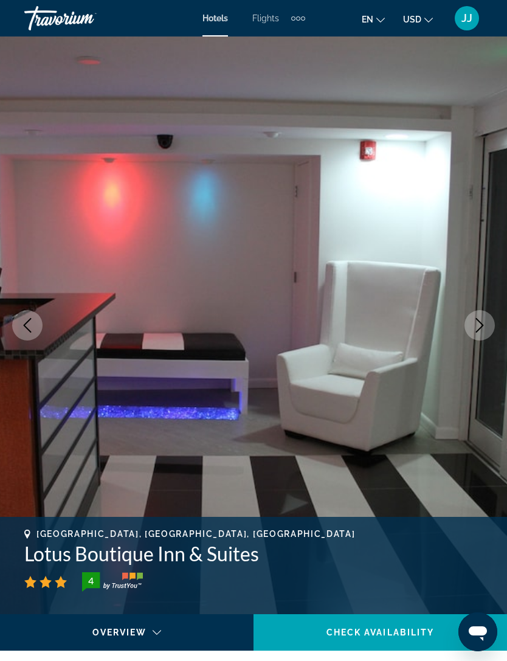
click at [487, 327] on button "Next image" at bounding box center [479, 325] width 30 height 30
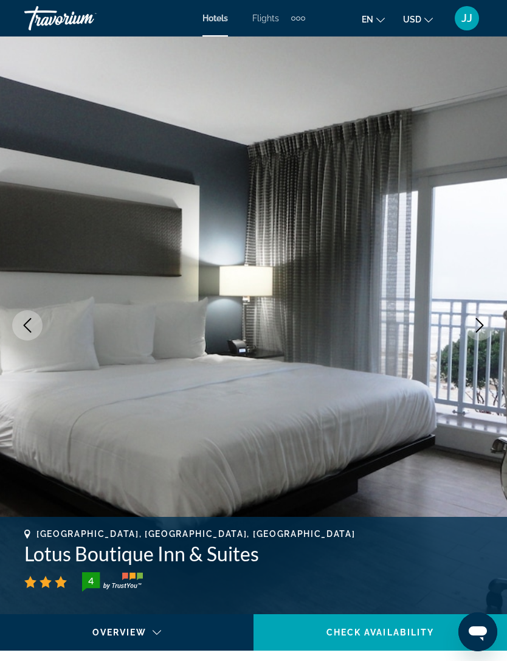
click at [486, 327] on icon "Next image" at bounding box center [479, 325] width 15 height 15
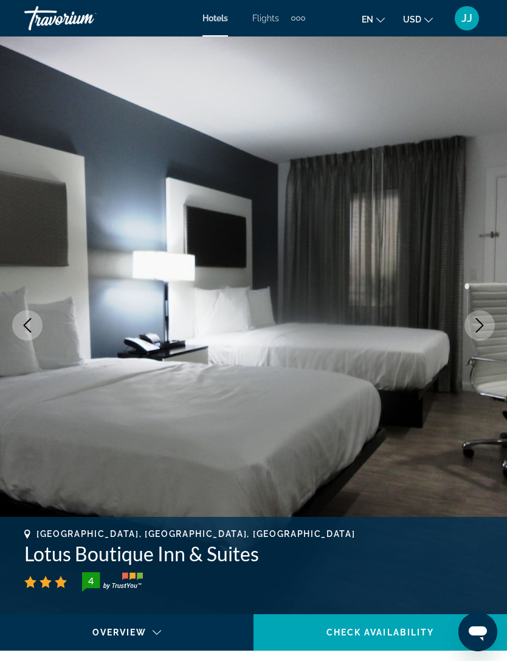
click at [486, 329] on icon "Next image" at bounding box center [479, 325] width 15 height 15
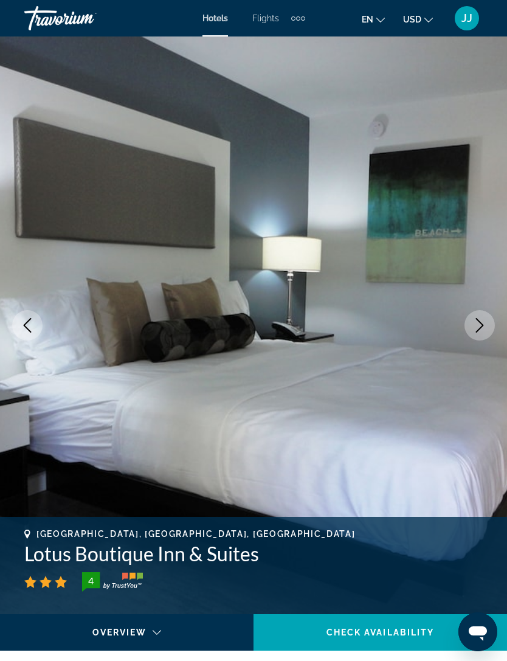
click at [483, 329] on icon "Next image" at bounding box center [479, 325] width 15 height 15
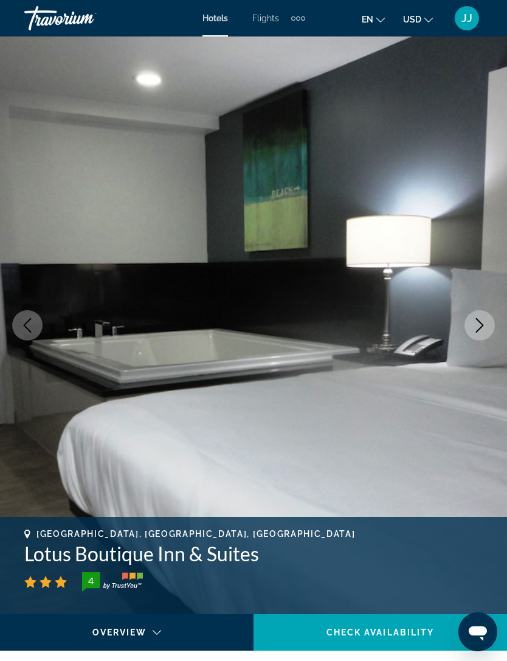
click at [485, 329] on icon "Next image" at bounding box center [479, 325] width 15 height 15
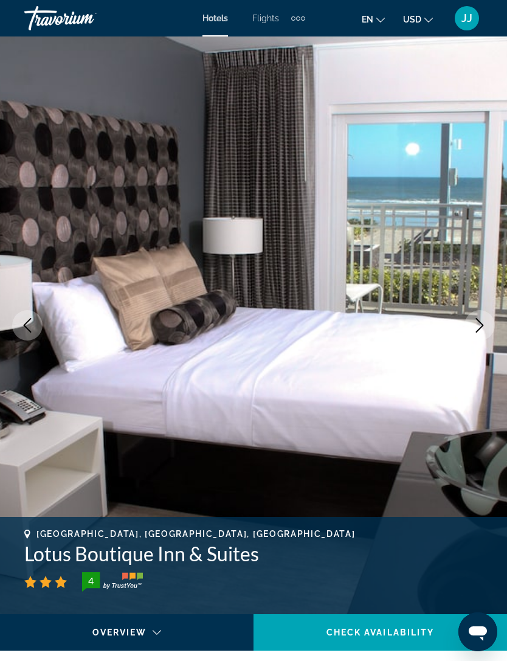
click at [486, 325] on icon "Next image" at bounding box center [479, 325] width 15 height 15
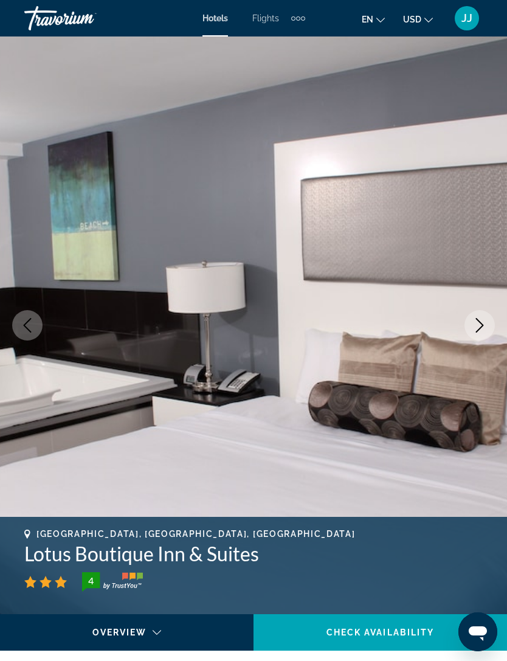
click at [486, 329] on icon "Next image" at bounding box center [479, 325] width 15 height 15
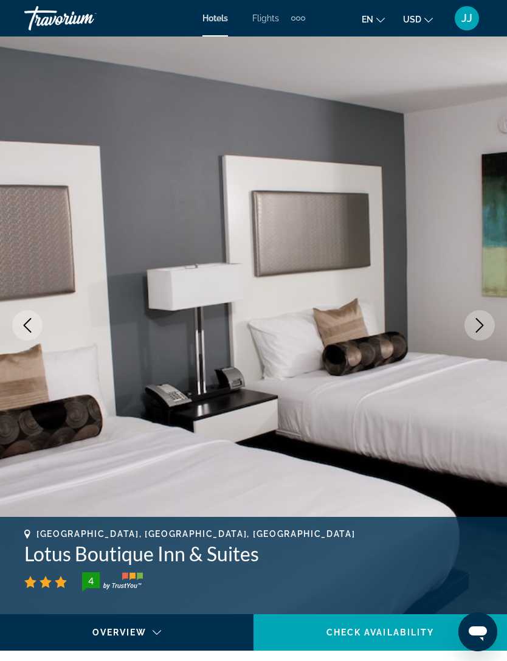
click at [485, 332] on icon "Next image" at bounding box center [479, 325] width 15 height 15
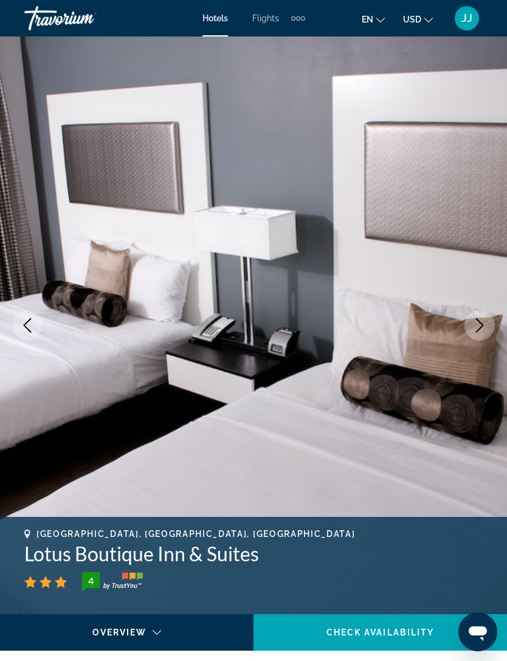
click at [482, 331] on icon "Next image" at bounding box center [479, 325] width 15 height 15
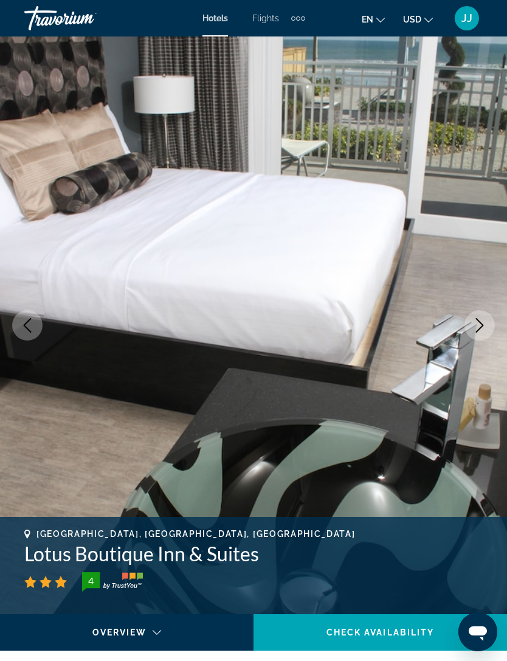
click at [480, 332] on icon "Next image" at bounding box center [479, 325] width 15 height 15
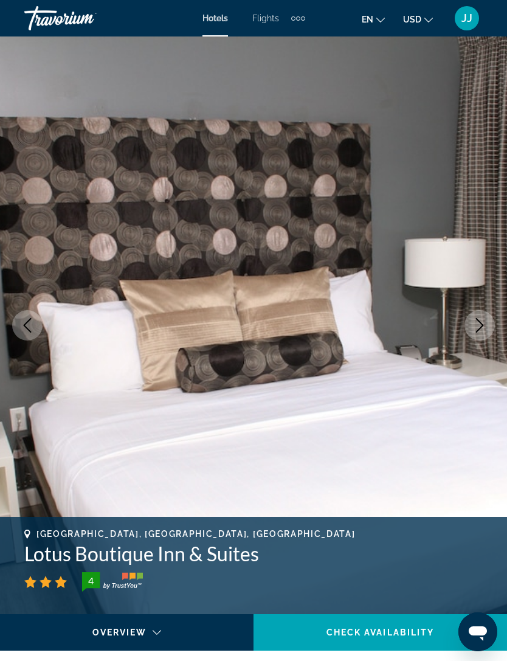
click at [489, 328] on button "Next image" at bounding box center [479, 325] width 30 height 30
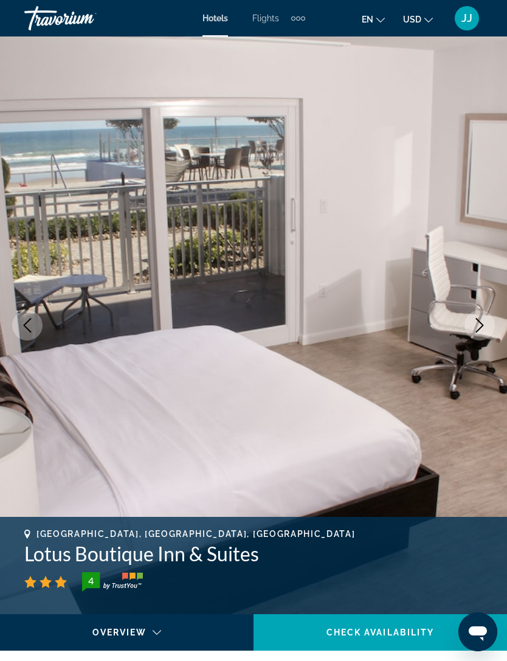
click at [482, 325] on icon "Next image" at bounding box center [480, 325] width 8 height 15
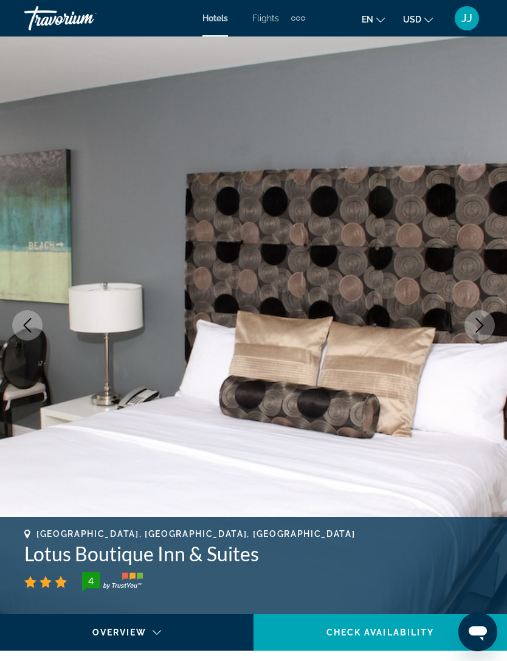
click at [480, 322] on icon "Next image" at bounding box center [479, 325] width 15 height 15
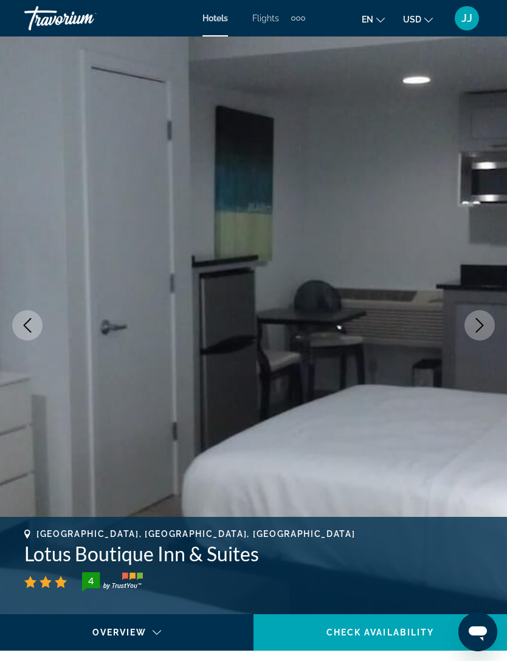
click at [480, 323] on icon "Next image" at bounding box center [480, 325] width 8 height 15
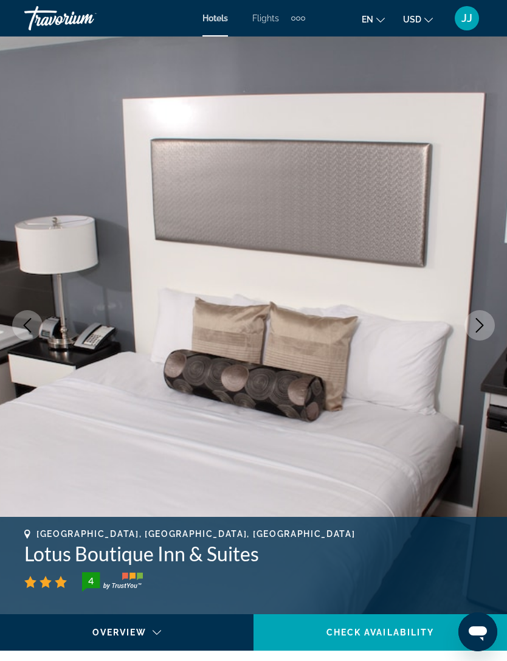
click at [478, 325] on icon "Next image" at bounding box center [479, 325] width 15 height 15
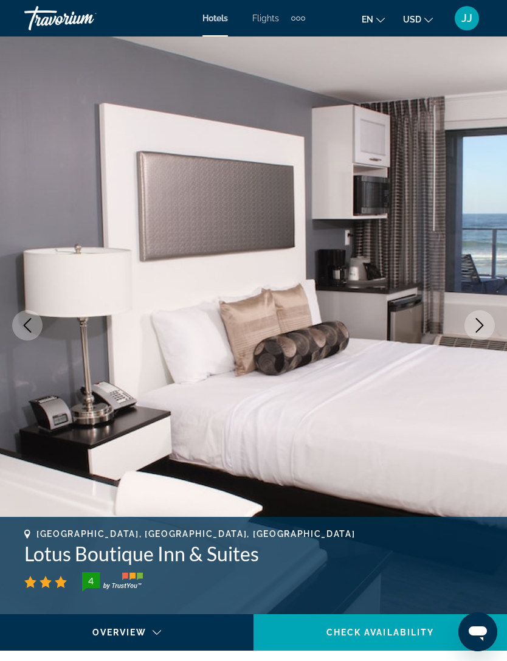
click at [484, 329] on icon "Next image" at bounding box center [479, 325] width 15 height 15
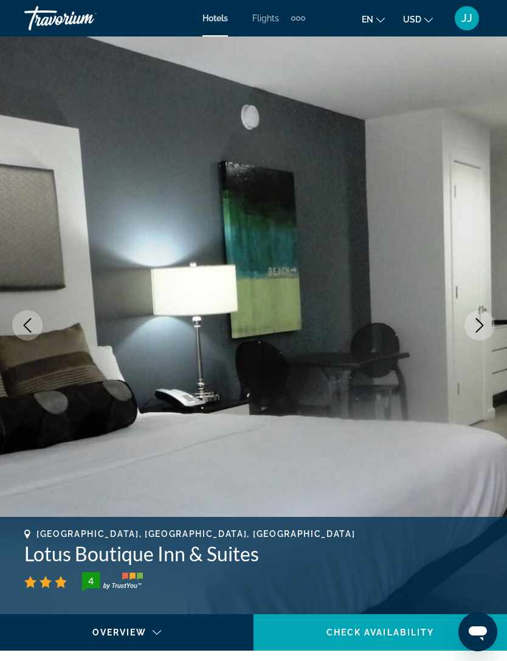
click at [485, 327] on icon "Next image" at bounding box center [479, 325] width 15 height 15
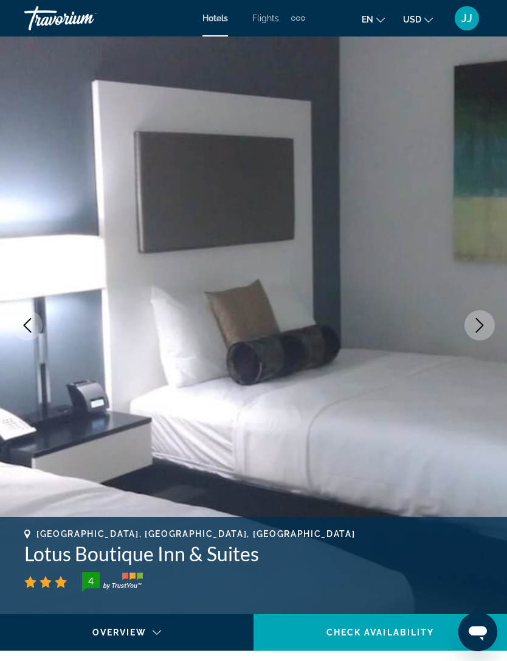
click at [486, 327] on icon "Next image" at bounding box center [479, 325] width 15 height 15
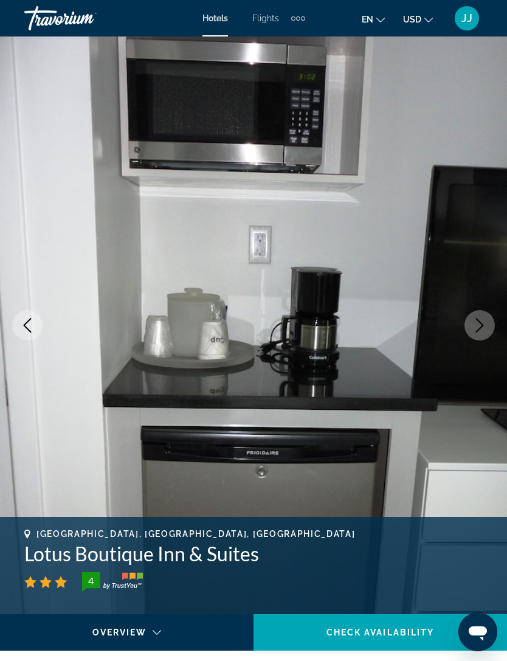
click at [482, 330] on icon "Next image" at bounding box center [479, 325] width 15 height 15
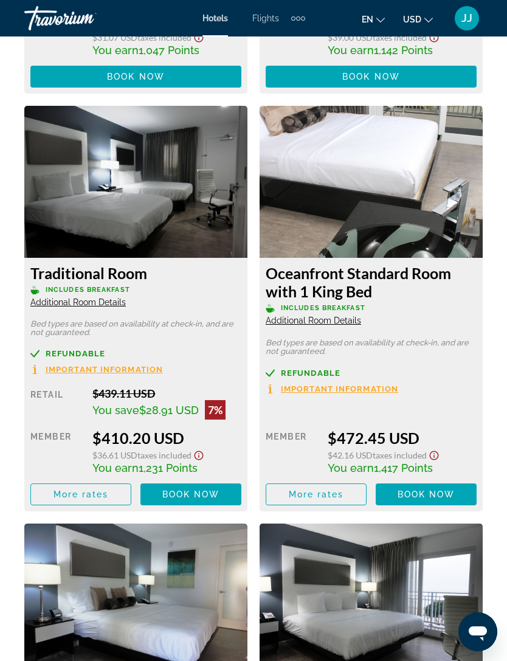
scroll to position [2909, 0]
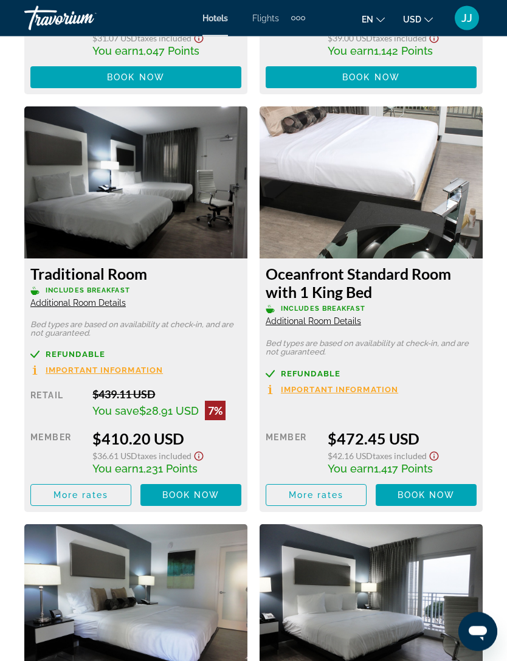
click at [375, 388] on span "Important Information" at bounding box center [339, 390] width 117 height 8
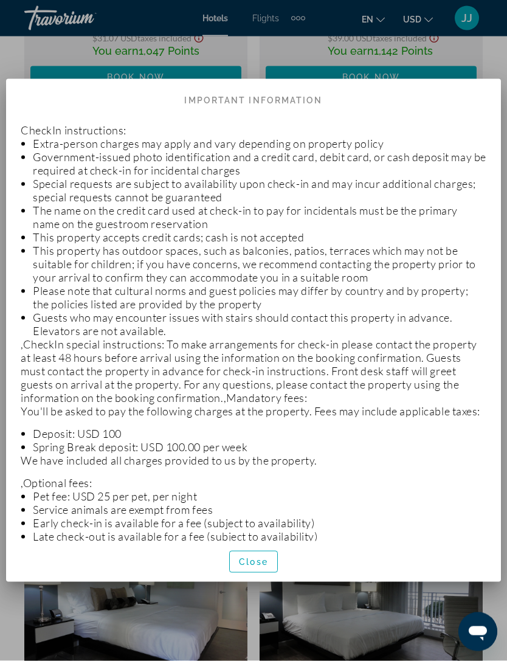
scroll to position [0, 0]
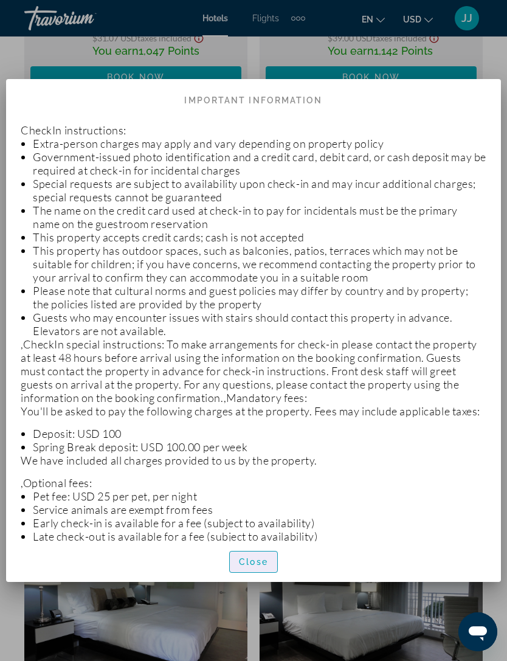
click at [272, 564] on span "button" at bounding box center [253, 561] width 47 height 29
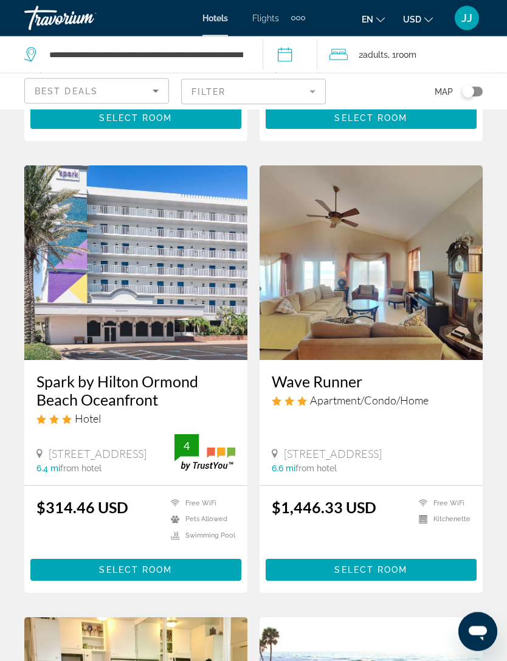
scroll to position [885, 0]
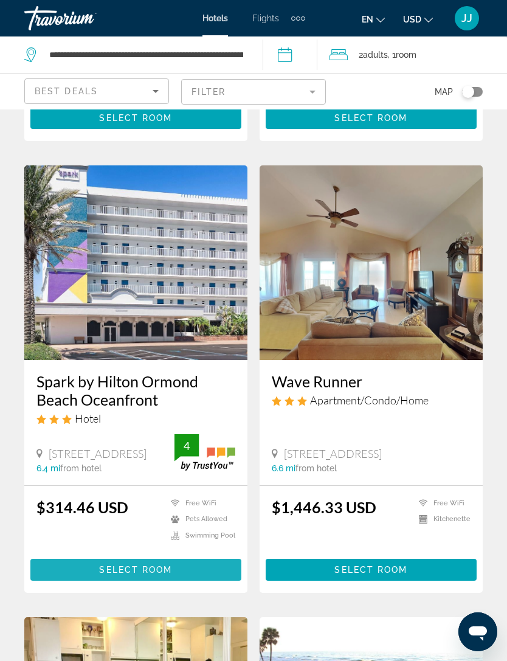
click at [185, 572] on span "Main content" at bounding box center [135, 569] width 211 height 29
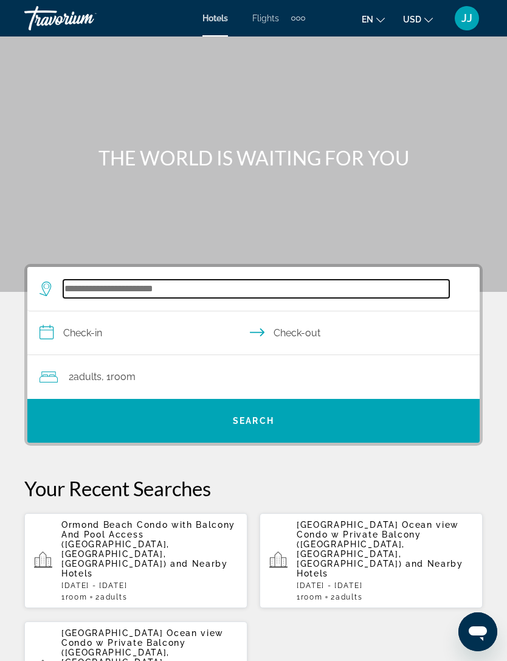
click at [204, 295] on input "Search widget" at bounding box center [256, 289] width 386 height 18
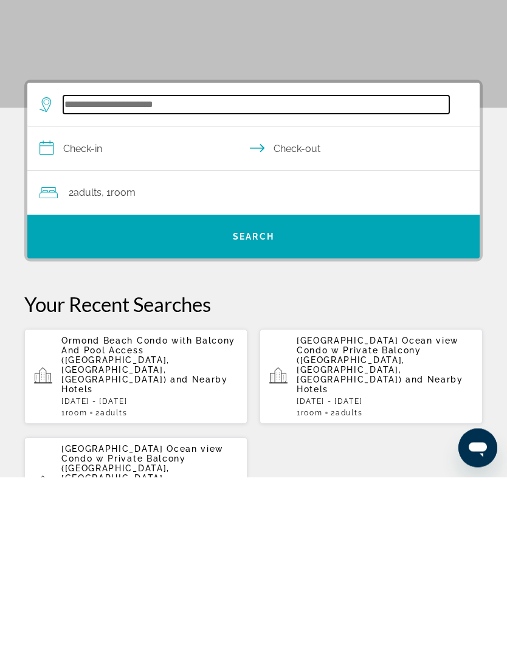
scroll to position [18, 0]
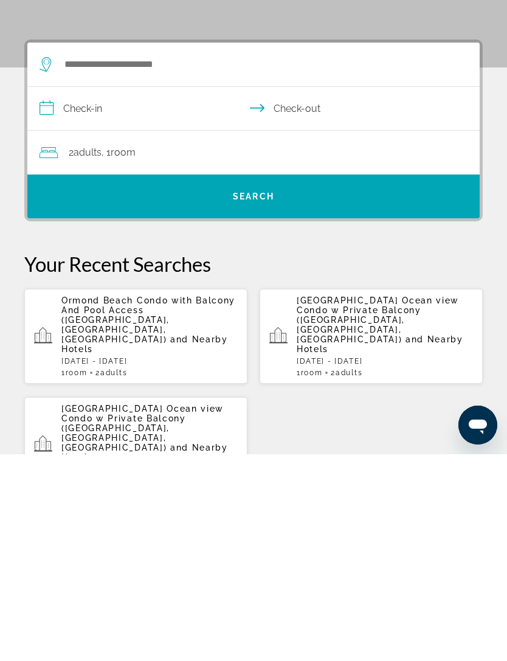
click at [202, 502] on div "[GEOGRAPHIC_DATA] Condo with Balcony And Pool Access ([GEOGRAPHIC_DATA], [GEOGR…" at bounding box center [149, 542] width 176 height 81
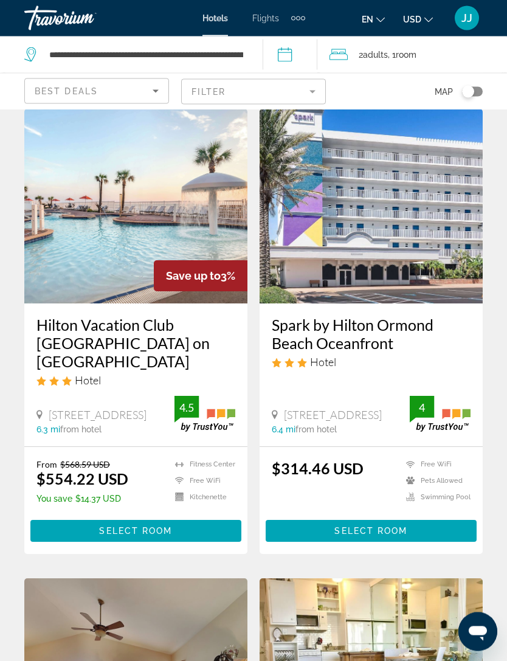
scroll to position [500, 0]
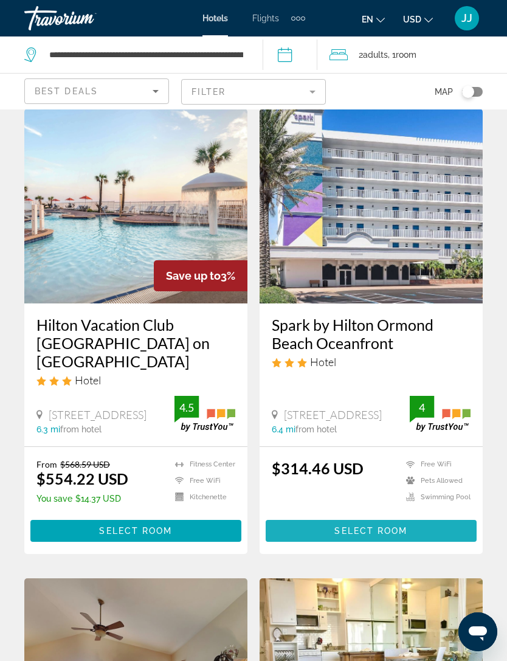
click at [433, 528] on span "Main content" at bounding box center [371, 530] width 211 height 29
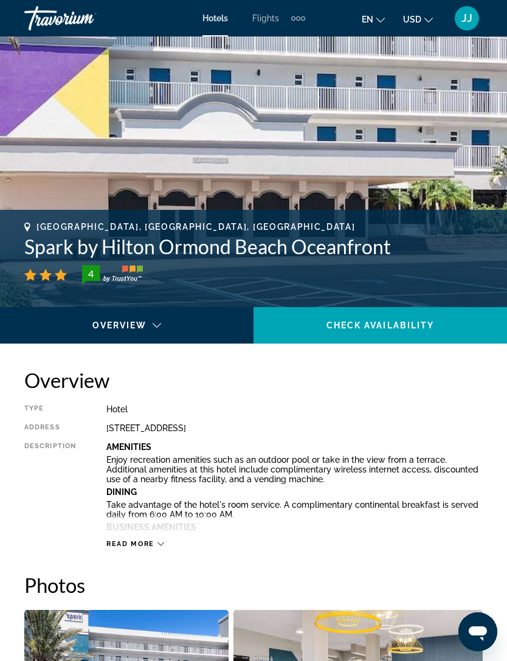
scroll to position [308, 0]
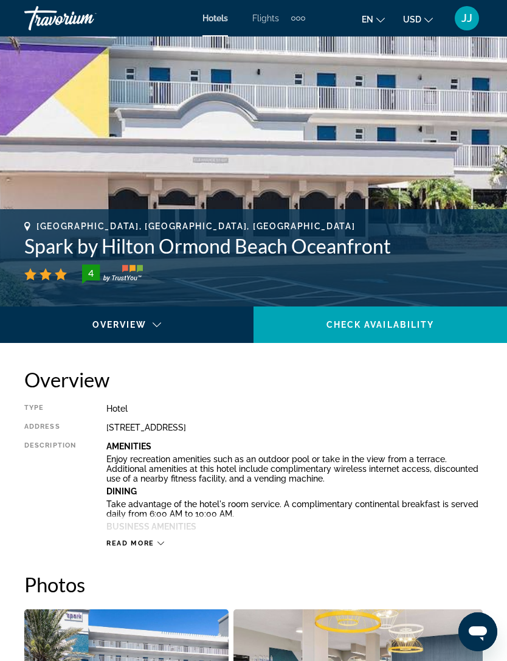
click at [164, 535] on div "Read more" at bounding box center [294, 530] width 376 height 33
click at [171, 543] on div "Read more" at bounding box center [294, 530] width 376 height 33
click at [174, 541] on div "Read more" at bounding box center [294, 530] width 376 height 33
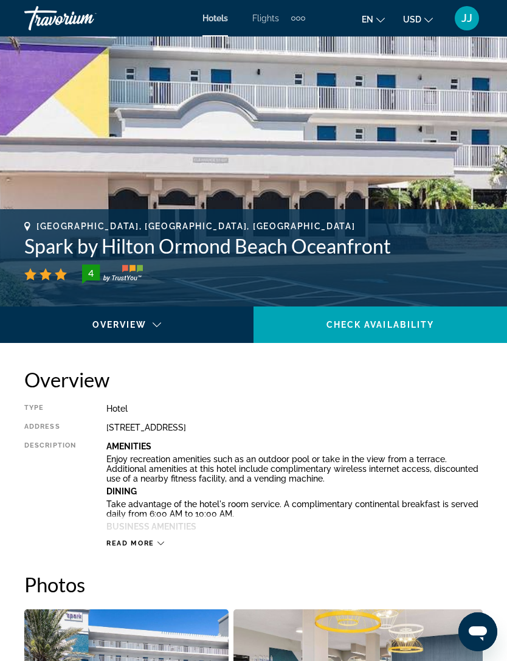
click at [168, 545] on div "Read more" at bounding box center [294, 530] width 376 height 33
click at [145, 535] on div "Read more" at bounding box center [294, 530] width 376 height 33
click at [145, 539] on span "Read more" at bounding box center [130, 543] width 48 height 8
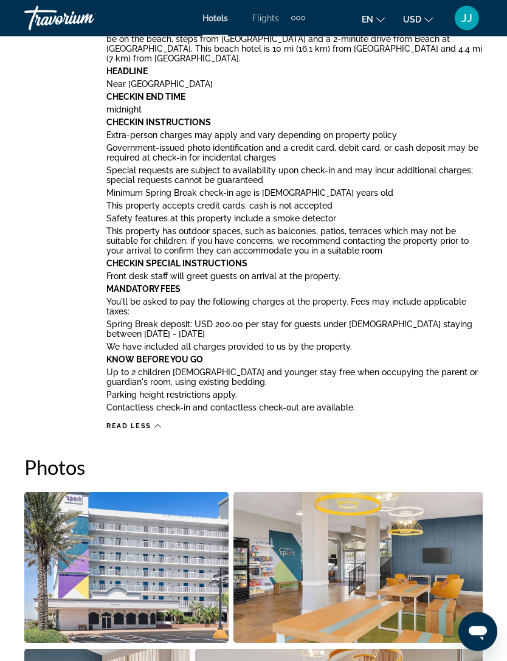
scroll to position [1147, 0]
click at [168, 427] on div "Read less" at bounding box center [294, 422] width 376 height 15
click at [165, 428] on div "Read less" at bounding box center [294, 422] width 376 height 15
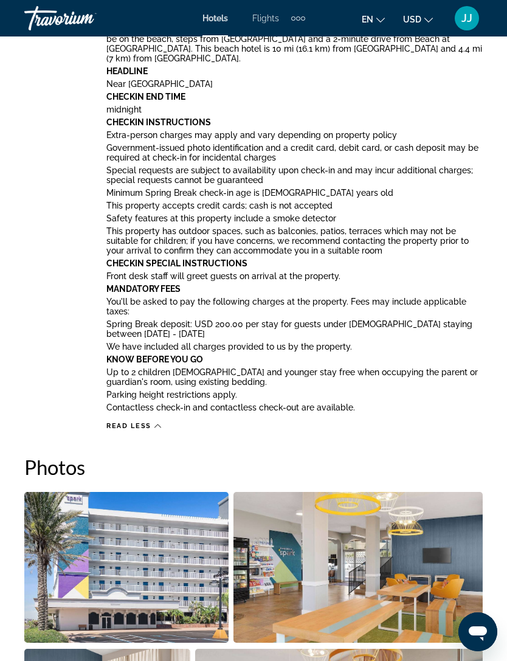
click at [174, 427] on div "Read less" at bounding box center [294, 422] width 376 height 15
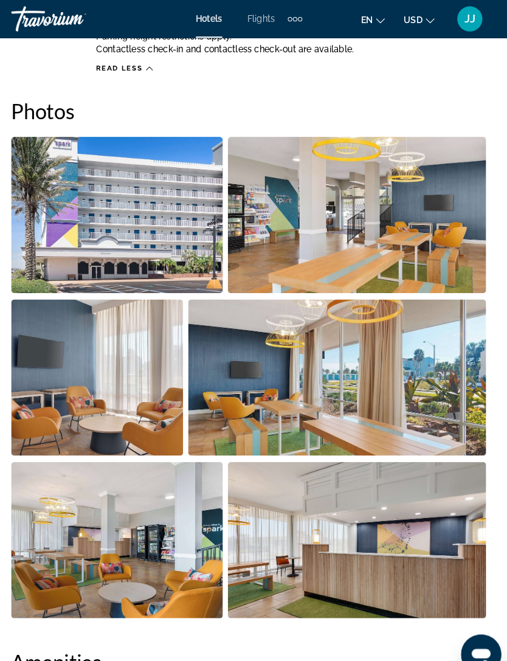
scroll to position [1505, 0]
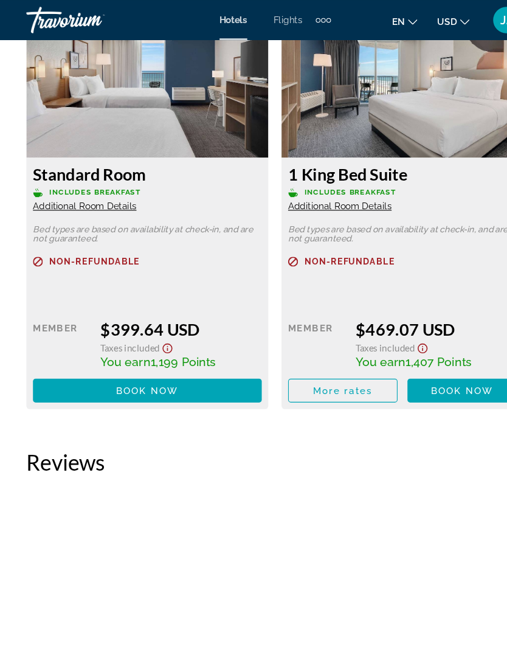
scroll to position [4116, 0]
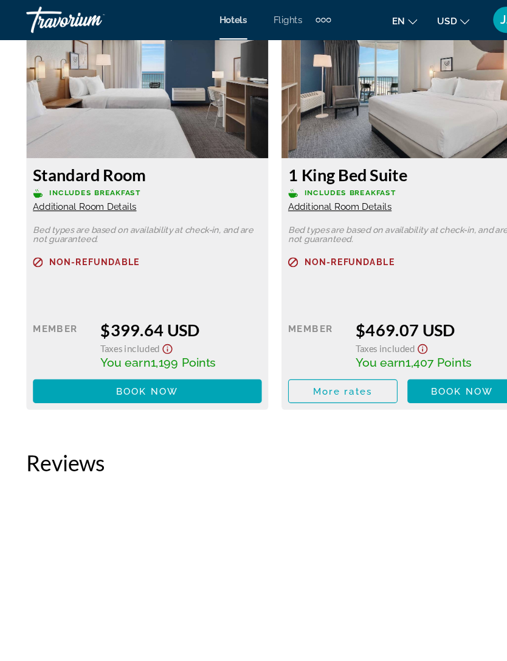
click at [346, 247] on div "Non-refundable" at bounding box center [371, 248] width 211 height 23
click at [328, 246] on div "Non-refundable" at bounding box center [371, 248] width 211 height 23
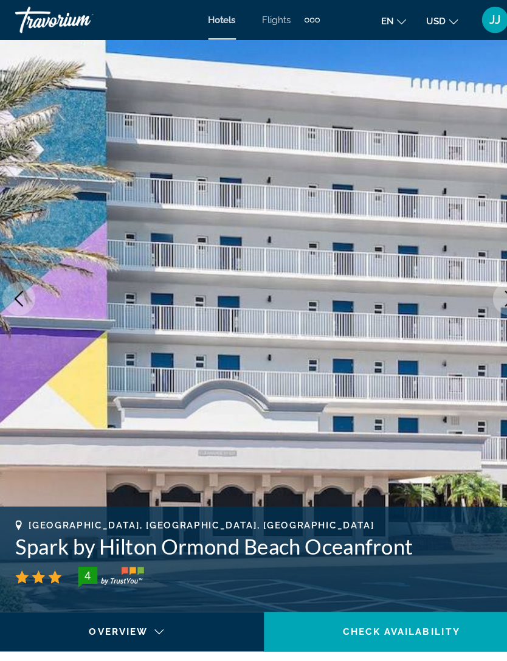
scroll to position [0, 0]
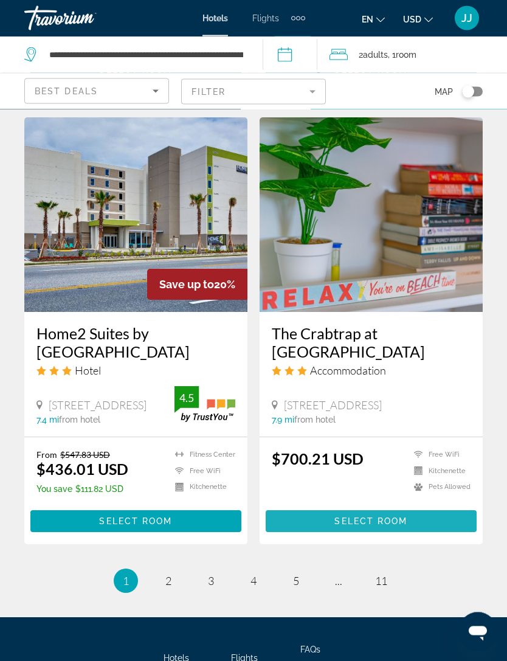
scroll to position [2251, 0]
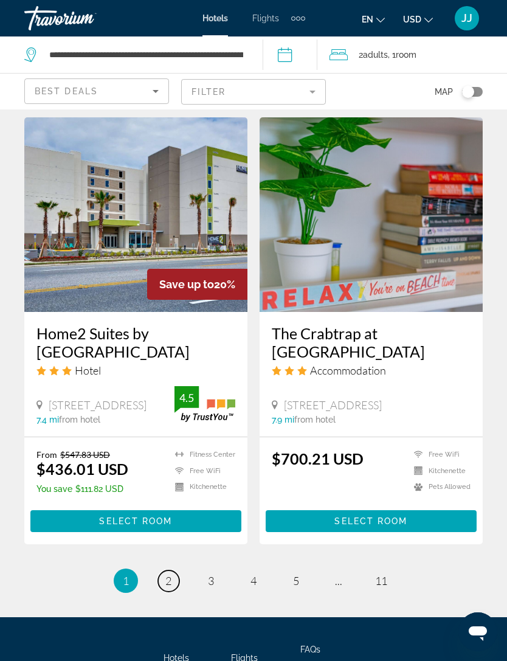
click at [174, 592] on link "page 2" at bounding box center [168, 580] width 21 height 21
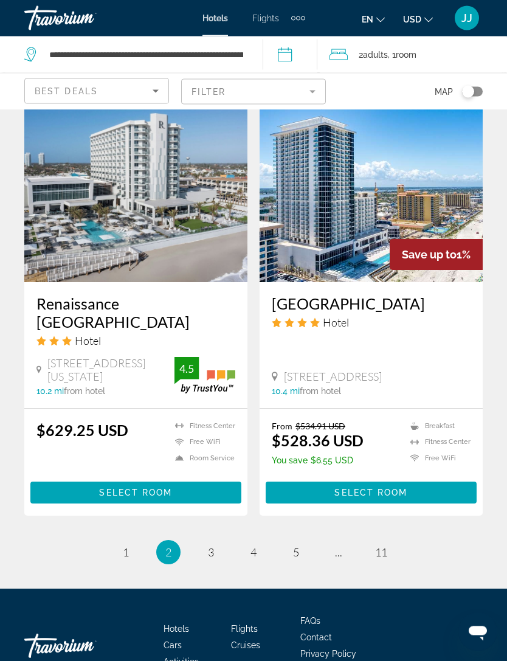
scroll to position [2360, 0]
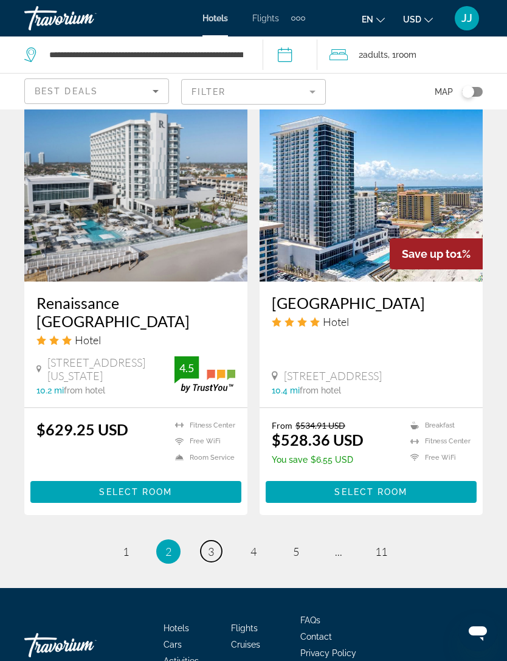
click at [221, 551] on link "page 3" at bounding box center [211, 550] width 21 height 21
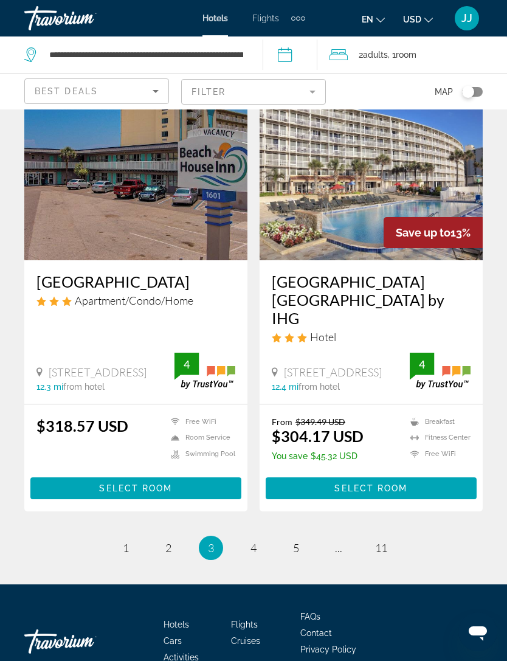
scroll to position [2333, 0]
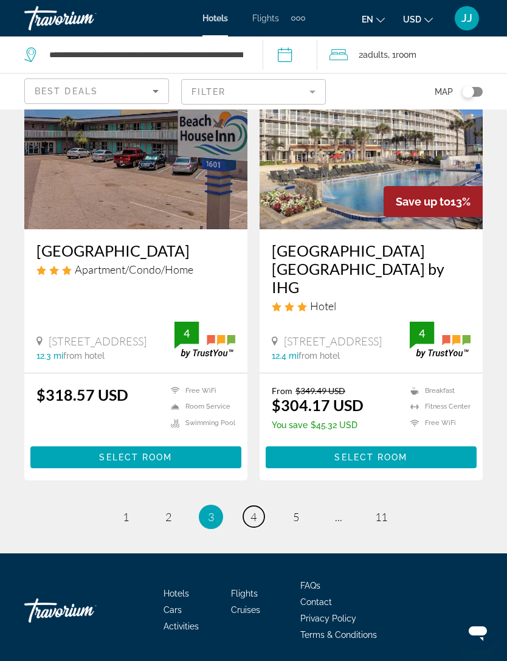
click at [263, 519] on link "page 4" at bounding box center [253, 516] width 21 height 21
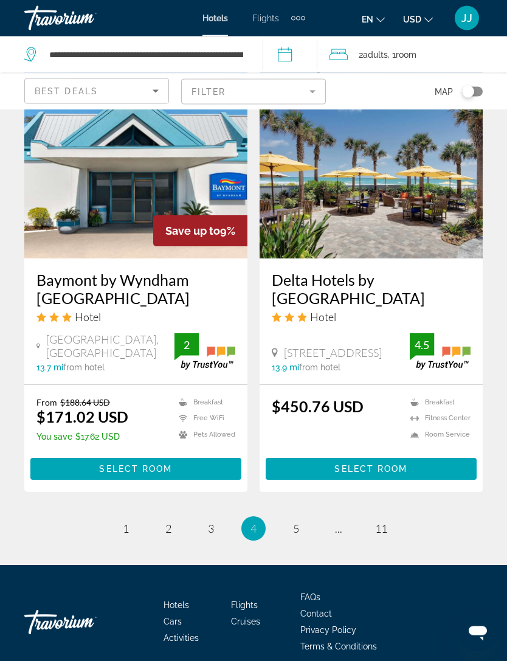
scroll to position [2378, 0]
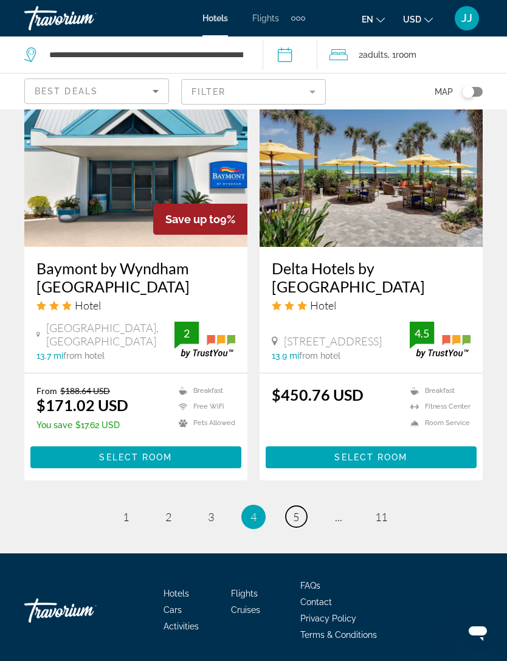
click at [305, 520] on link "page 5" at bounding box center [296, 516] width 21 height 21
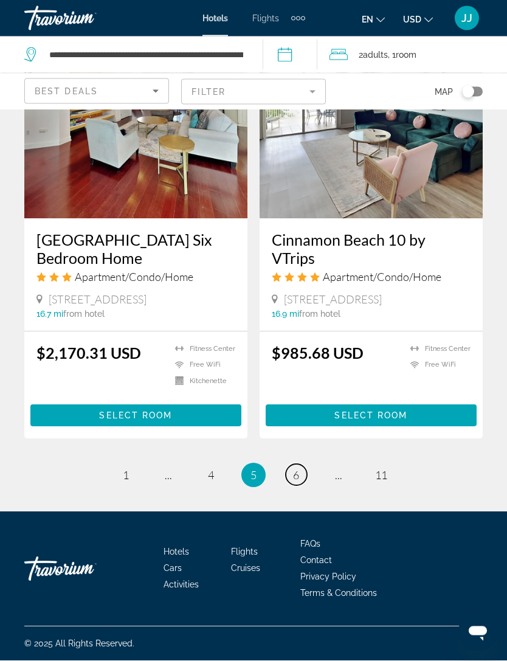
scroll to position [2358, 0]
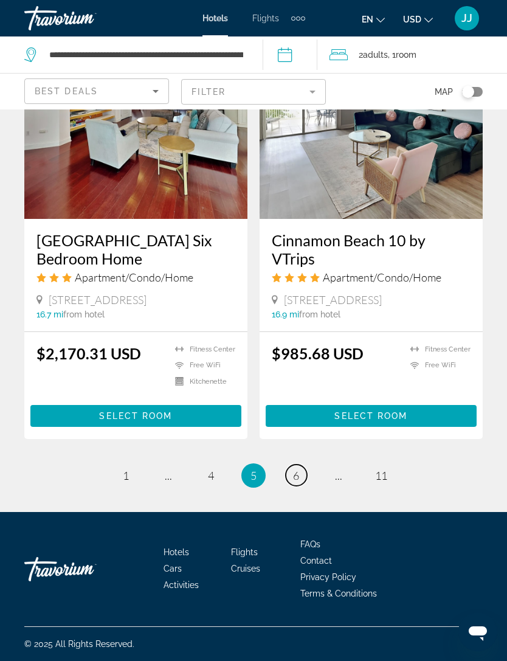
click at [304, 486] on link "page 6" at bounding box center [296, 474] width 21 height 21
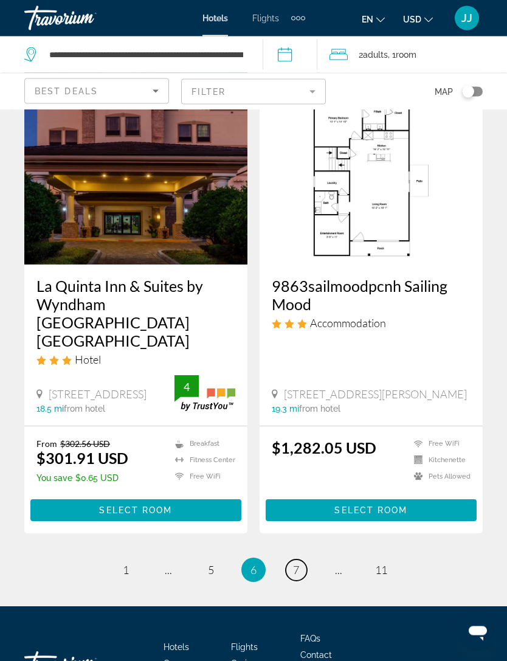
scroll to position [2288, 0]
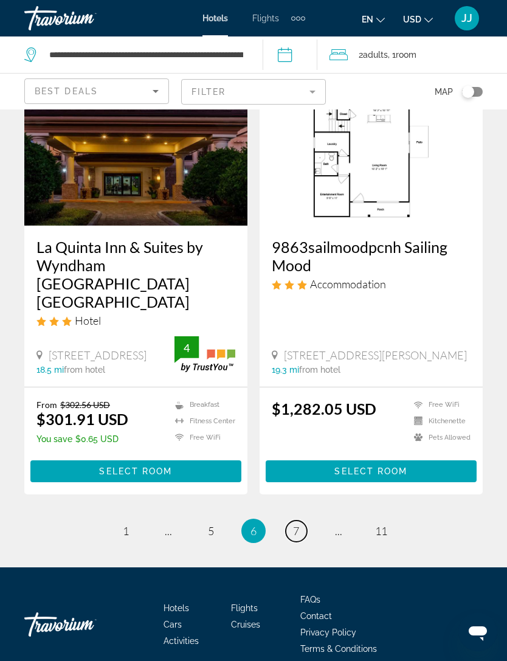
click at [305, 520] on link "page 7" at bounding box center [296, 530] width 21 height 21
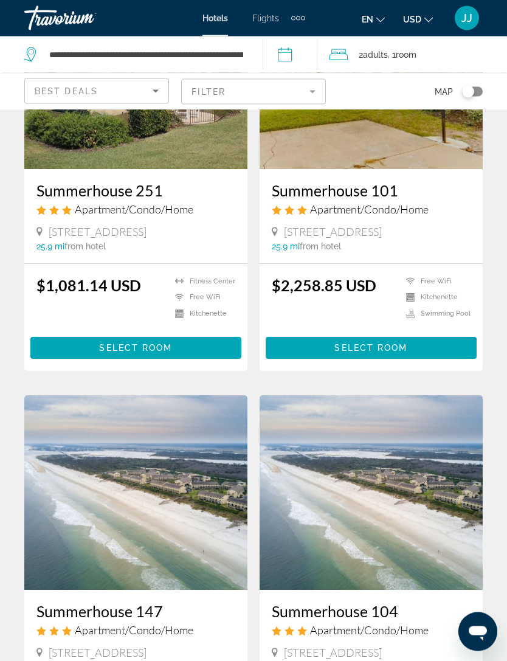
scroll to position [1105, 0]
